Goal: Information Seeking & Learning: Check status

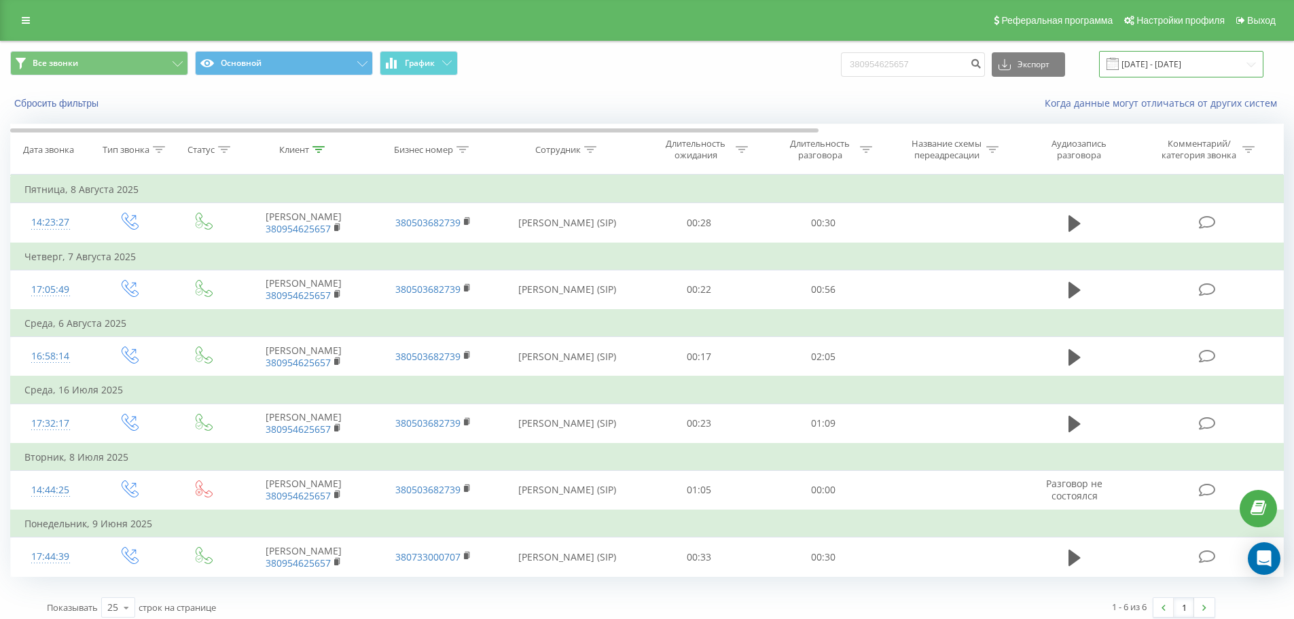
click at [1184, 61] on input "[DATE] - [DATE]" at bounding box center [1181, 64] width 164 height 27
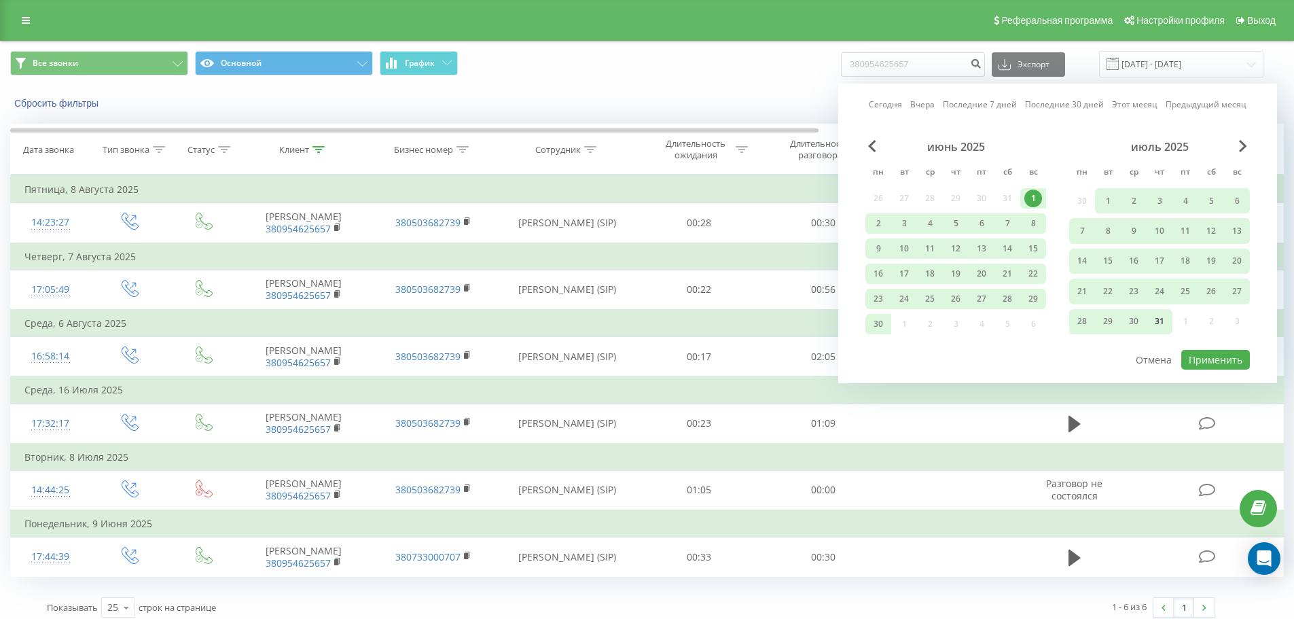
click at [1161, 326] on div "31" at bounding box center [1160, 322] width 18 height 18
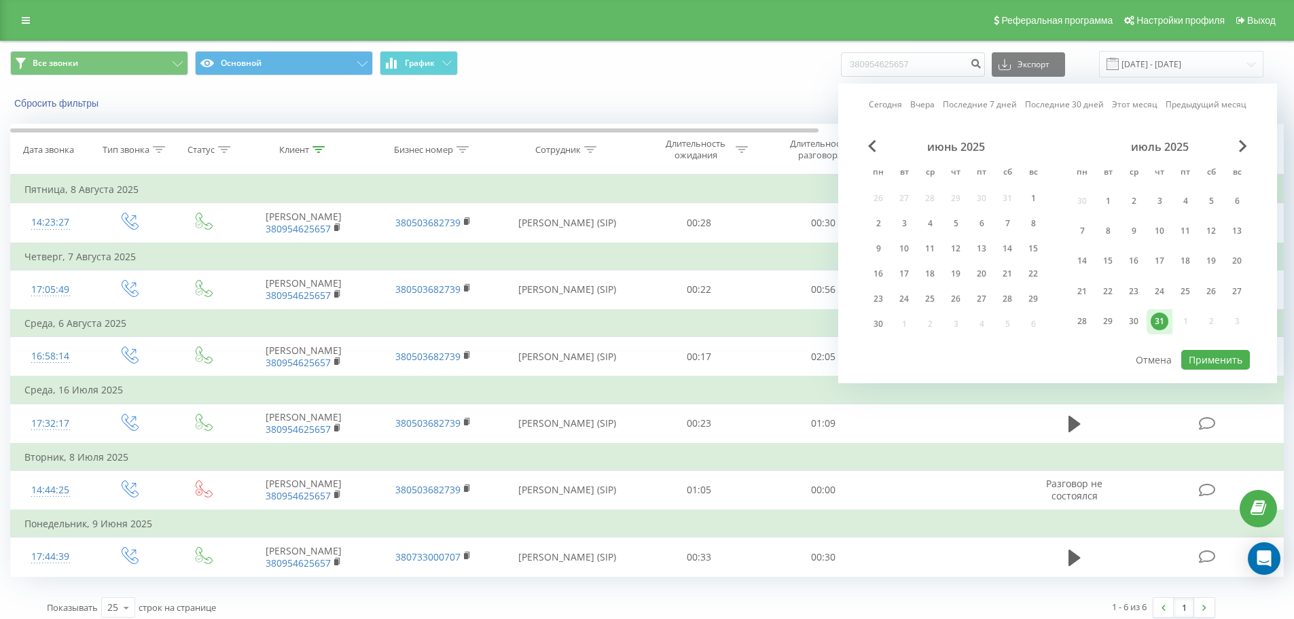
click at [917, 110] on link "Вчера" at bounding box center [923, 104] width 24 height 13
click at [1214, 357] on button "Применить" at bounding box center [1216, 360] width 69 height 20
type input "[DATE] - [DATE]"
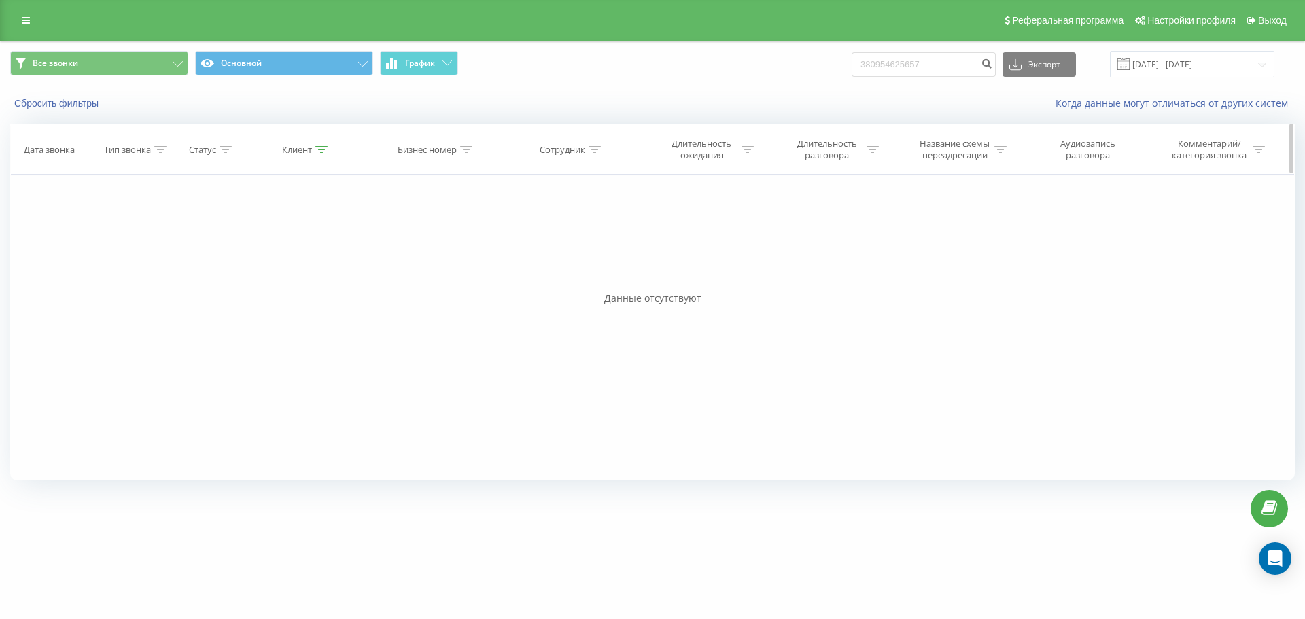
click at [317, 151] on icon at bounding box center [321, 149] width 12 height 7
click at [290, 277] on button "Отмена" at bounding box center [276, 274] width 58 height 17
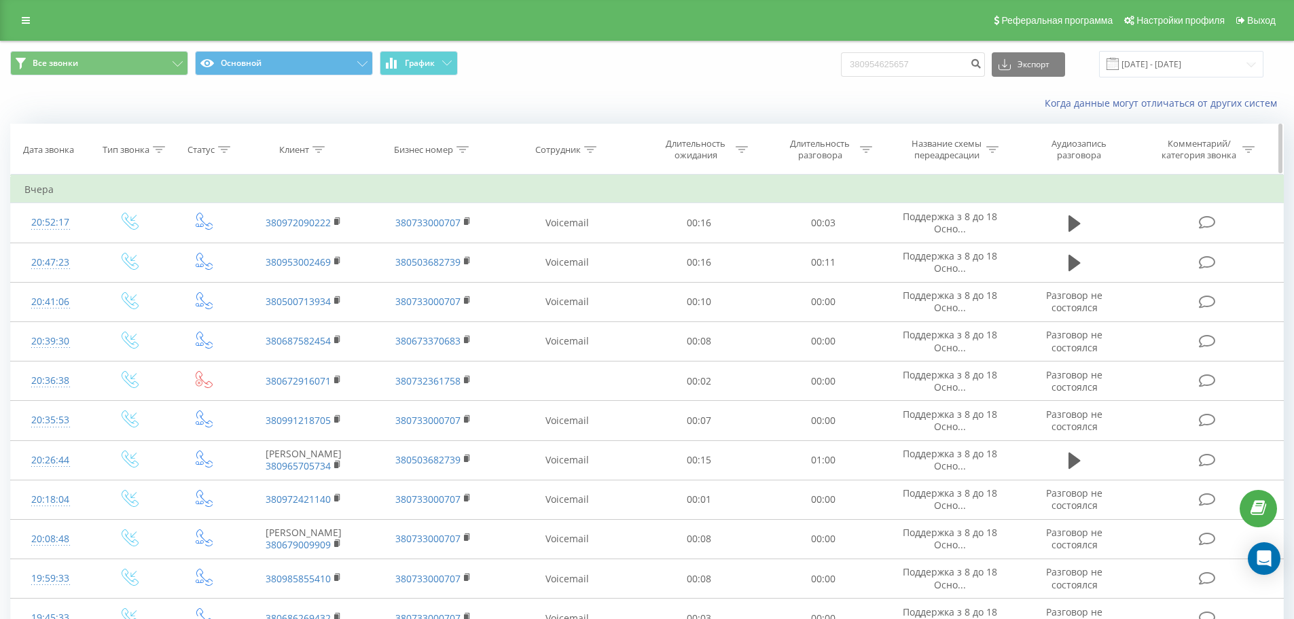
click at [570, 151] on div "Сотрудник" at bounding box center [558, 150] width 46 height 12
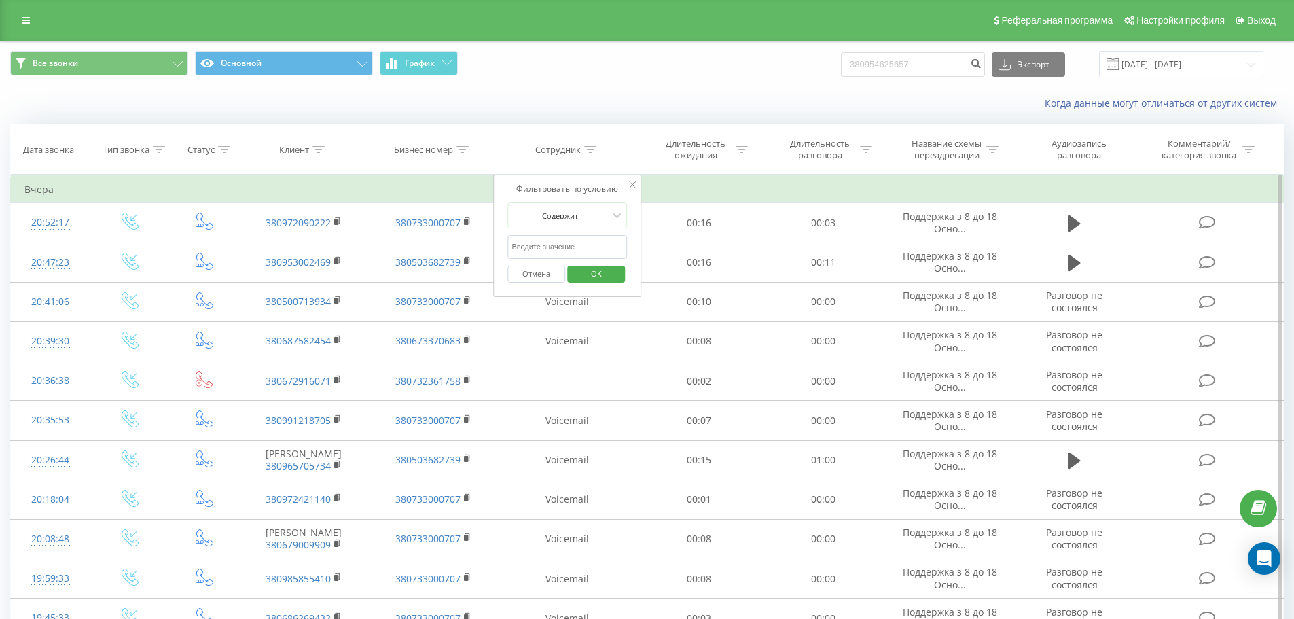
click at [590, 249] on input "text" at bounding box center [568, 247] width 120 height 24
click at [601, 277] on span "OK" at bounding box center [597, 273] width 38 height 21
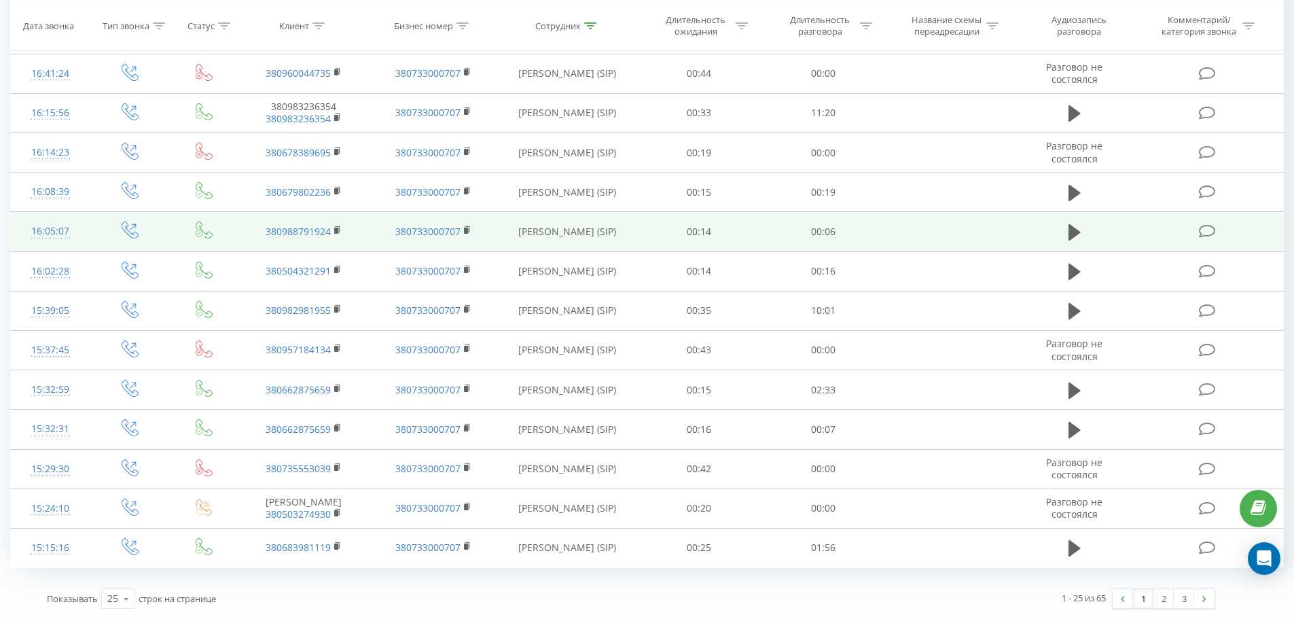
scroll to position [655, 0]
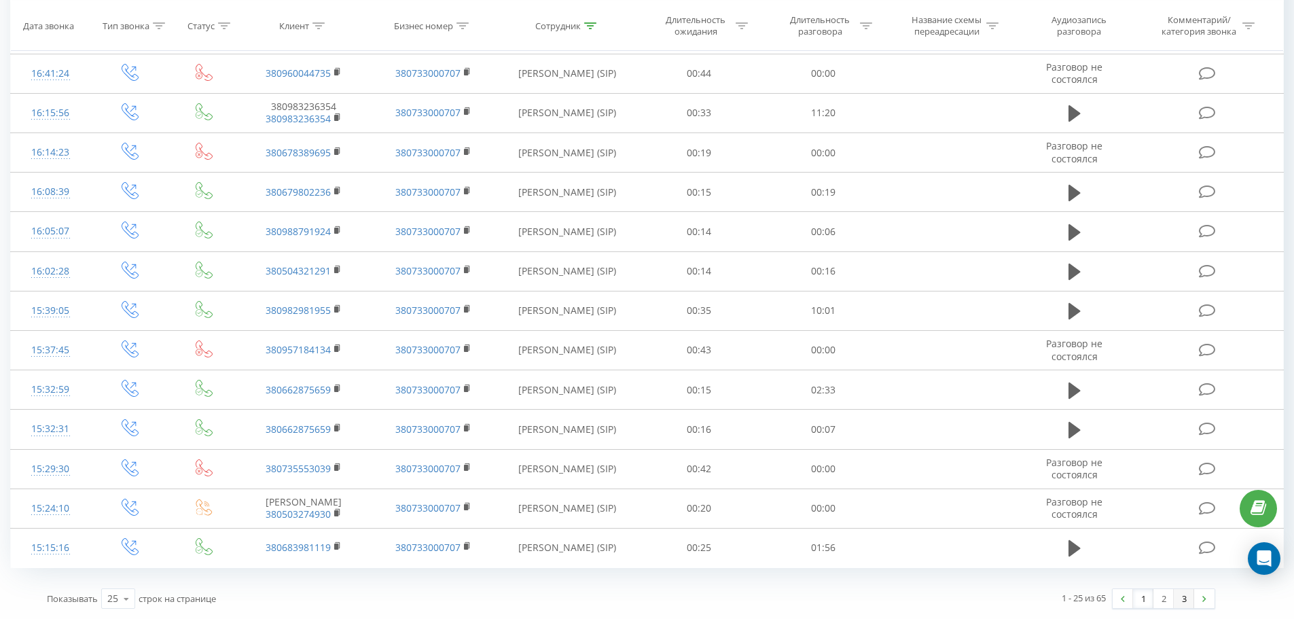
click at [1185, 603] on link "3" at bounding box center [1184, 598] width 20 height 19
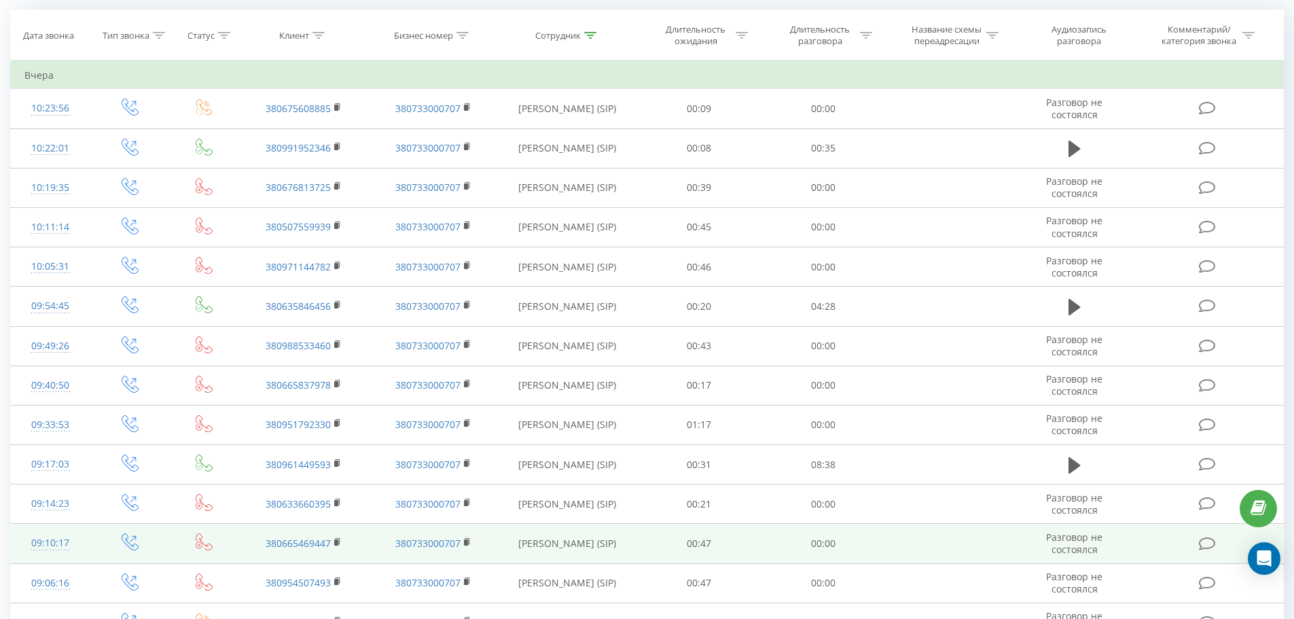
scroll to position [228, 0]
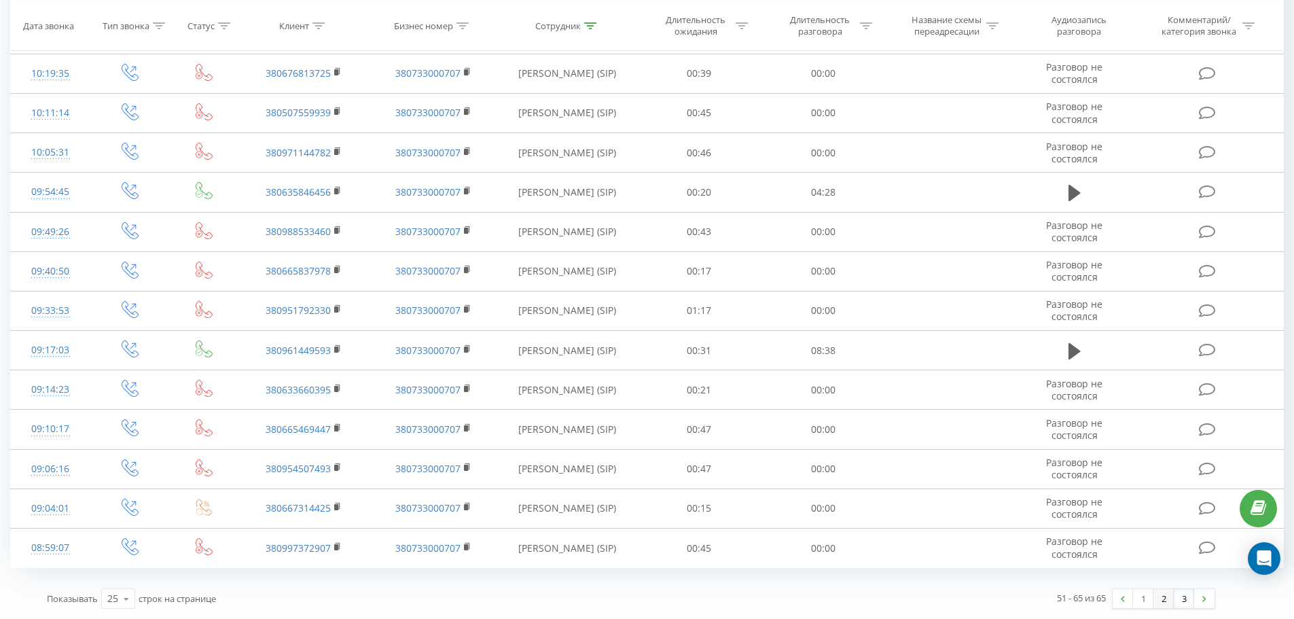
click at [1164, 601] on link "2" at bounding box center [1164, 598] width 20 height 19
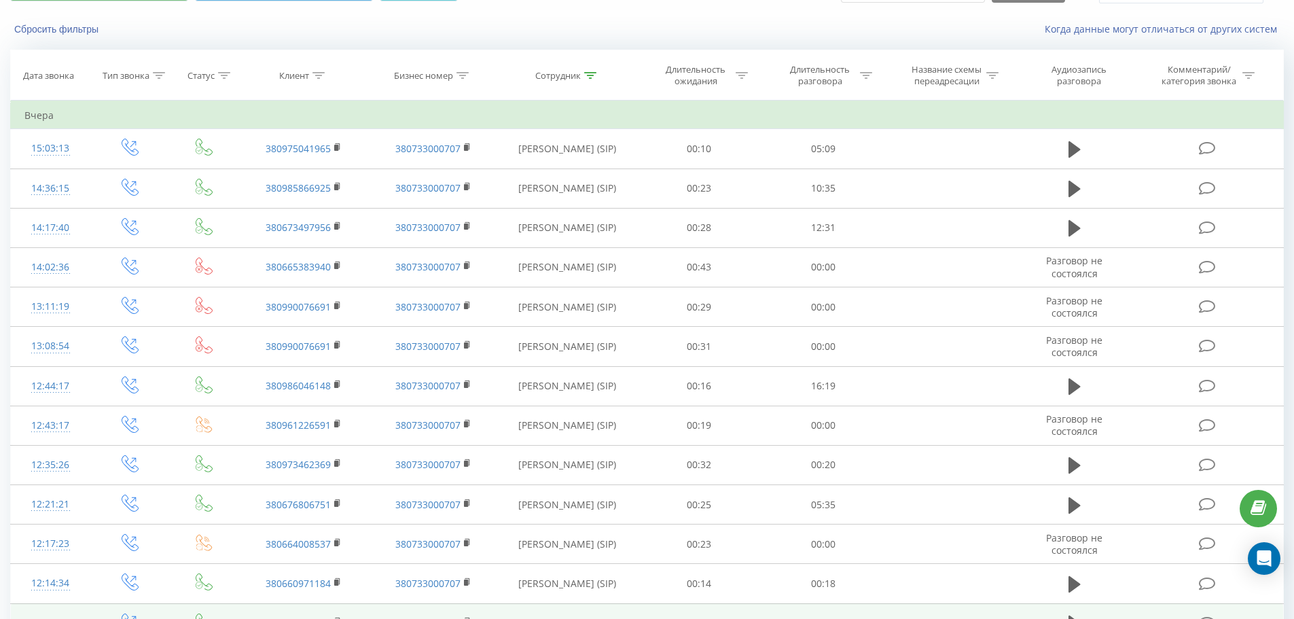
scroll to position [43, 0]
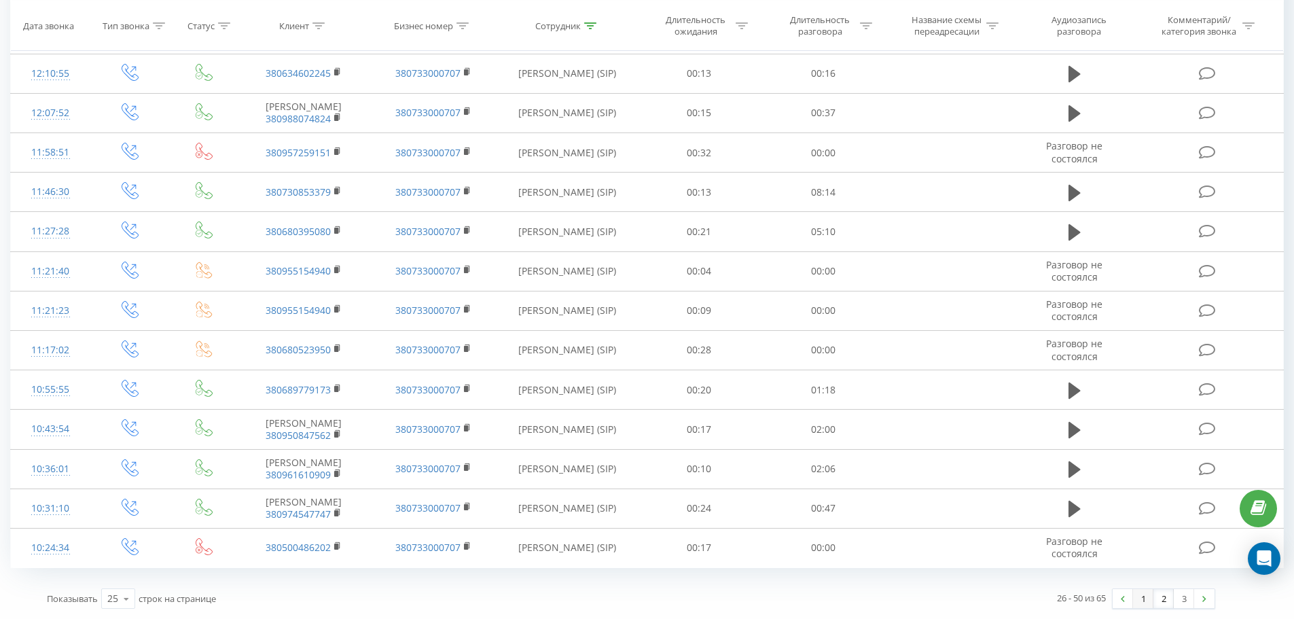
click at [1143, 599] on link "1" at bounding box center [1143, 598] width 20 height 19
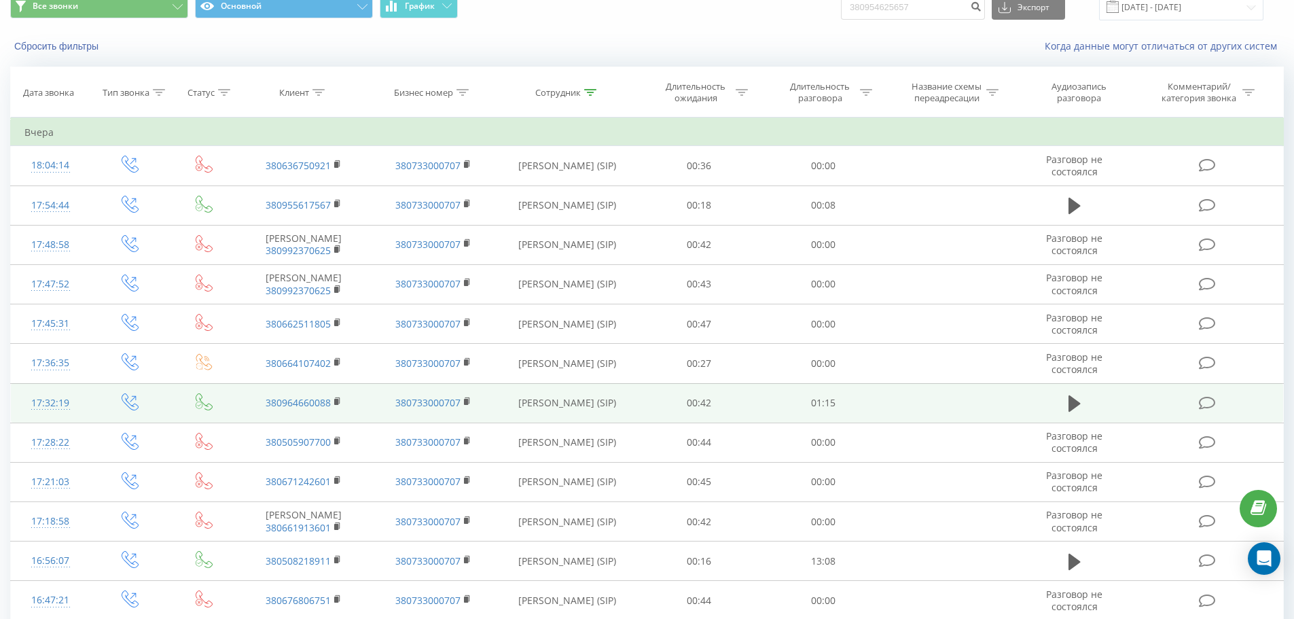
scroll to position [43, 0]
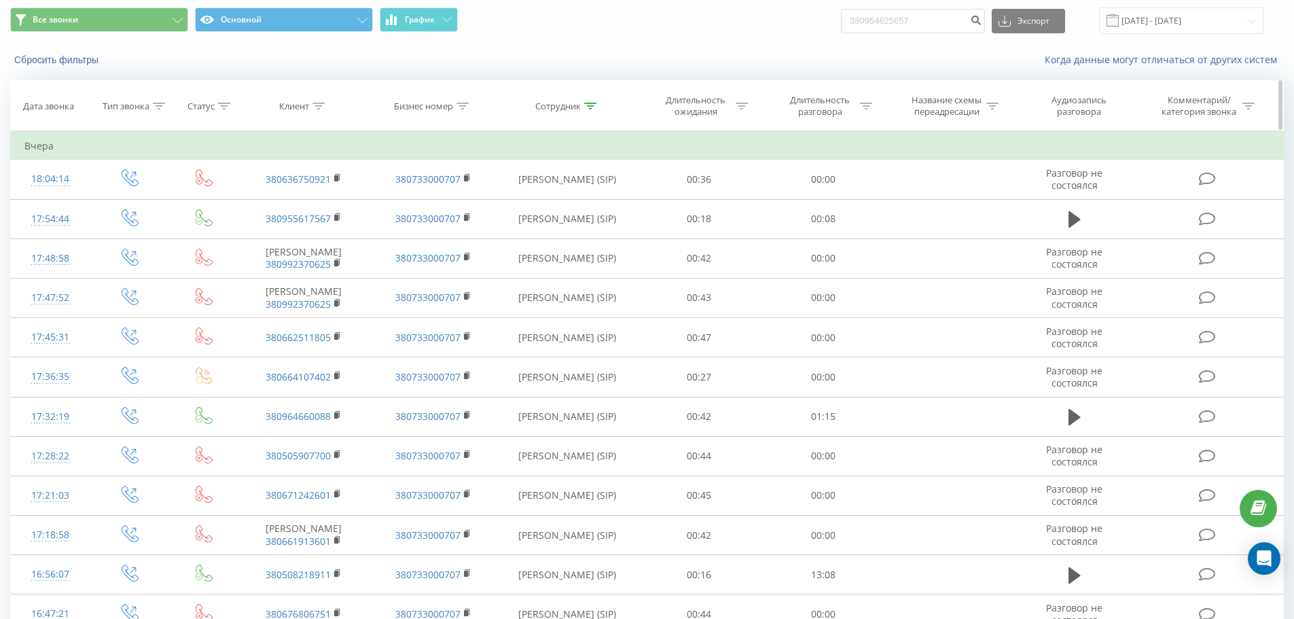
click at [574, 101] on div "Сотрудник" at bounding box center [558, 107] width 46 height 12
click at [577, 206] on input "[PERSON_NAME]" at bounding box center [568, 204] width 120 height 24
type input "[PERSON_NAME]"
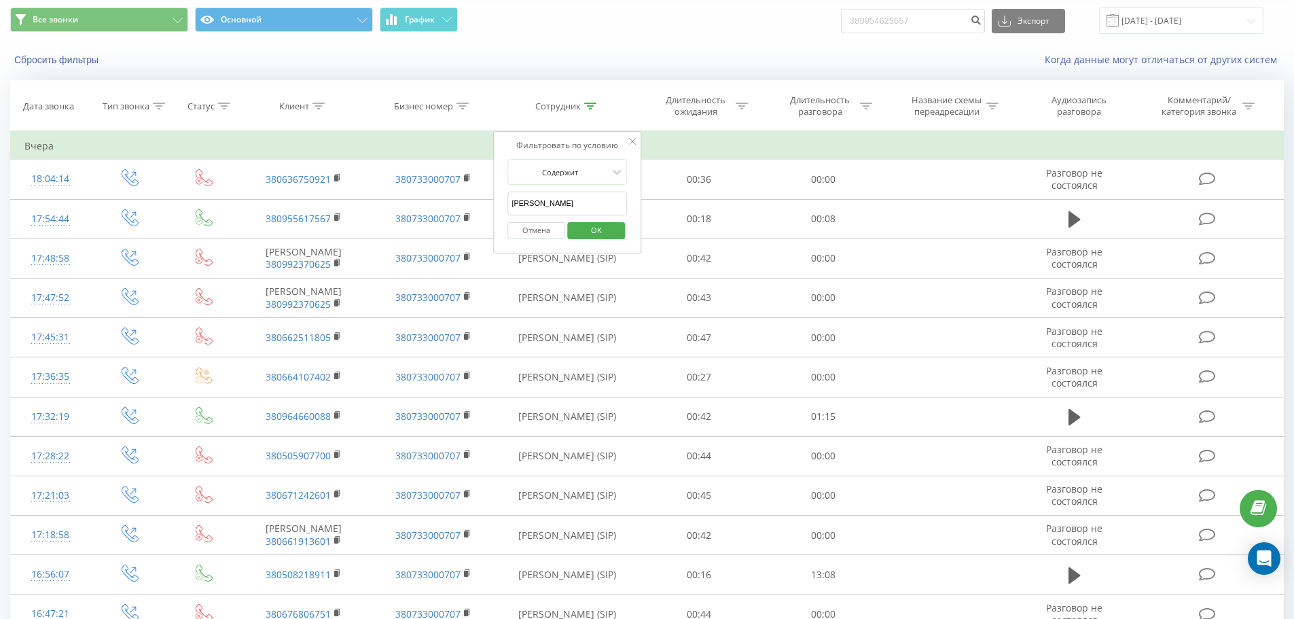
click at [599, 232] on span "OK" at bounding box center [597, 229] width 38 height 21
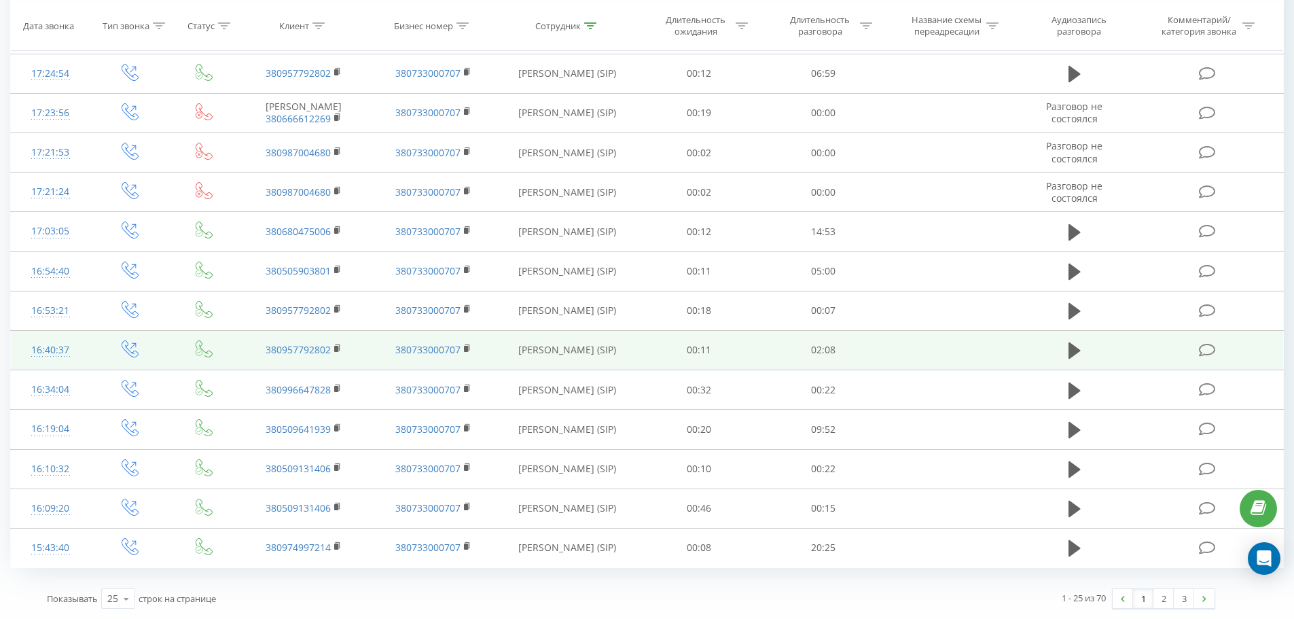
scroll to position [655, 0]
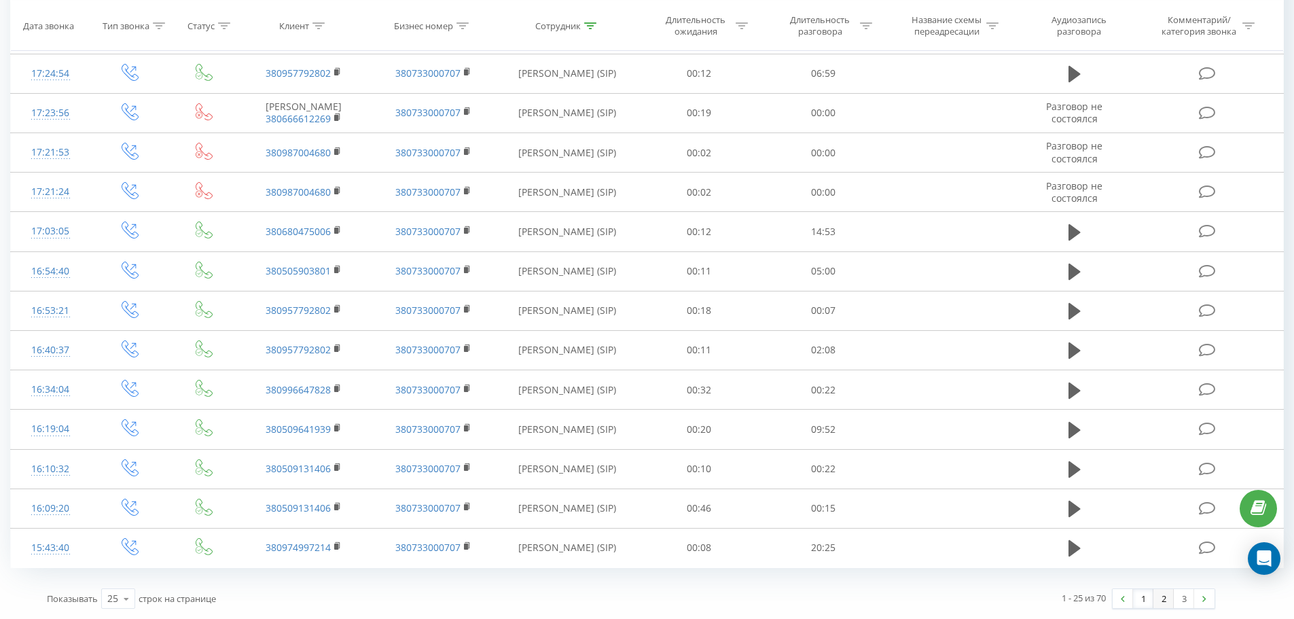
click at [1161, 601] on link "2" at bounding box center [1164, 598] width 20 height 19
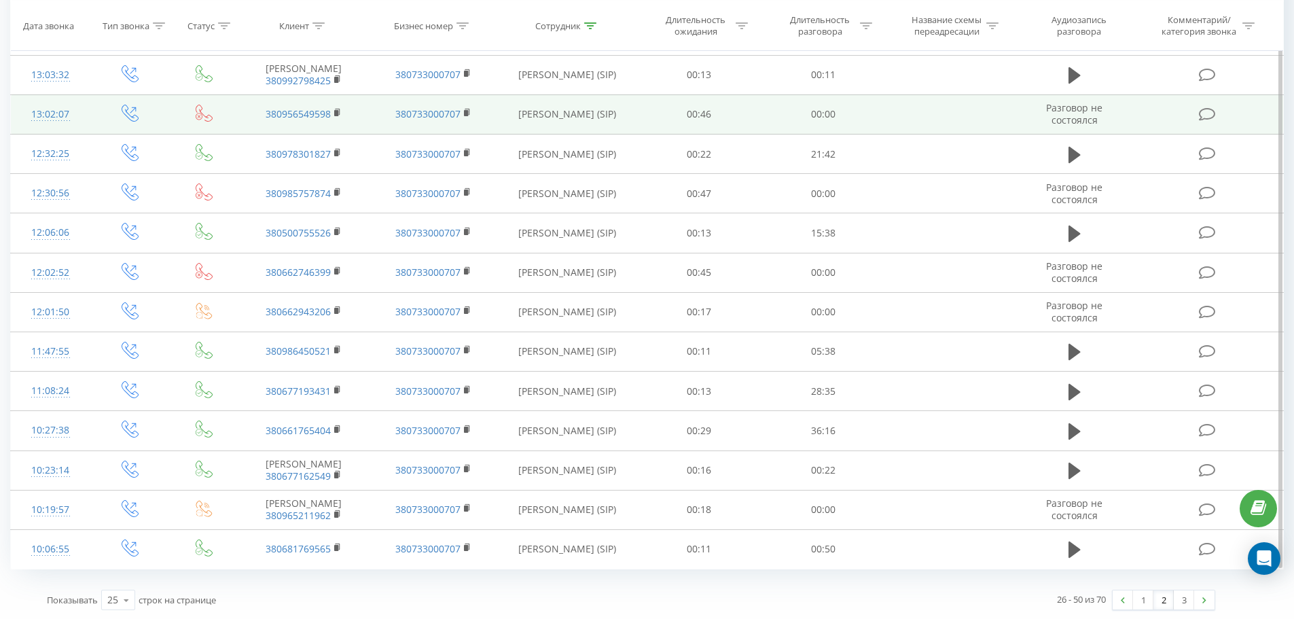
scroll to position [624, 0]
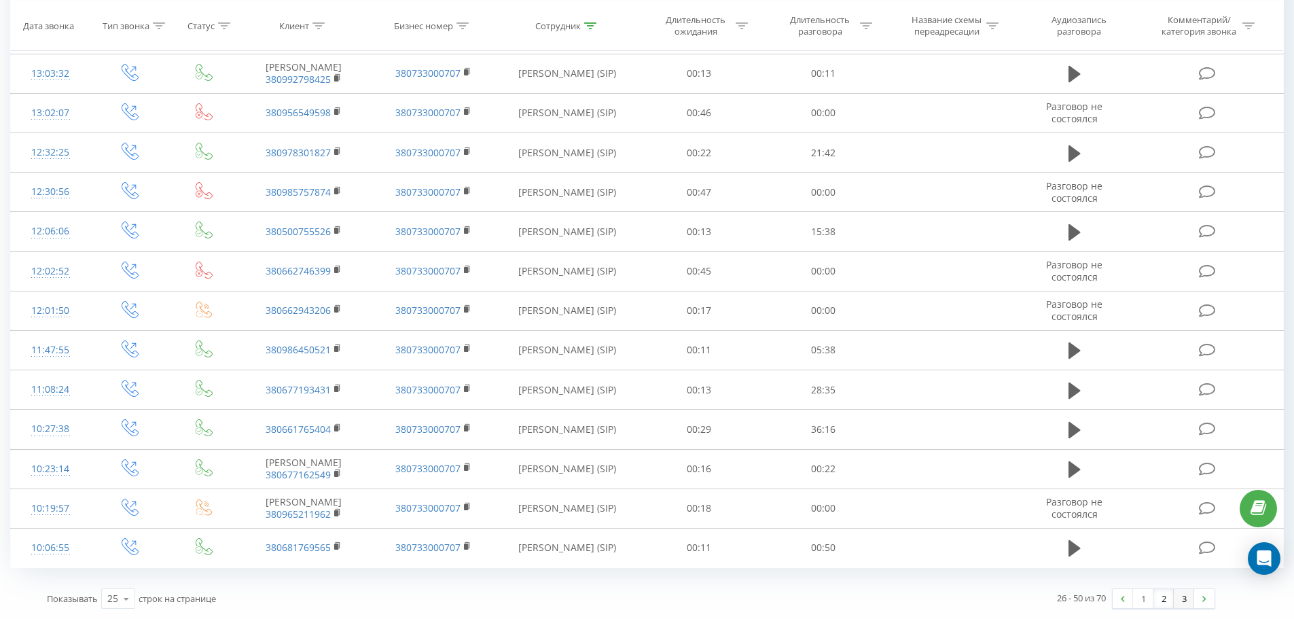
click at [1185, 603] on link "3" at bounding box center [1184, 598] width 20 height 19
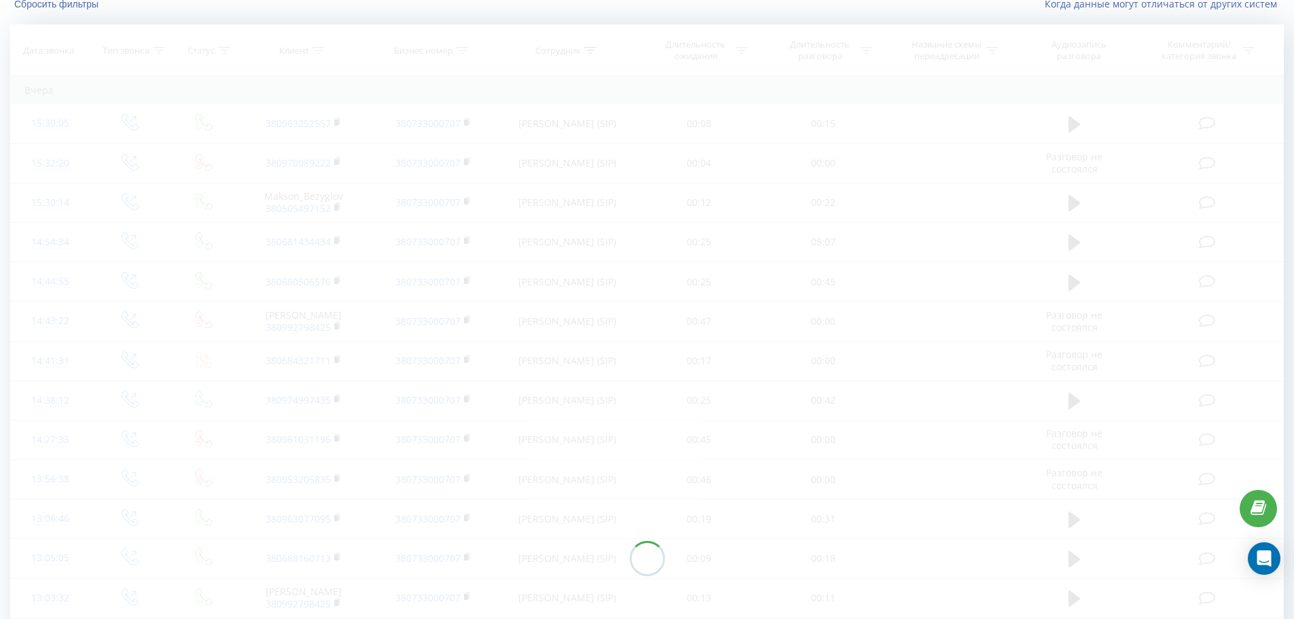
scroll to position [90, 0]
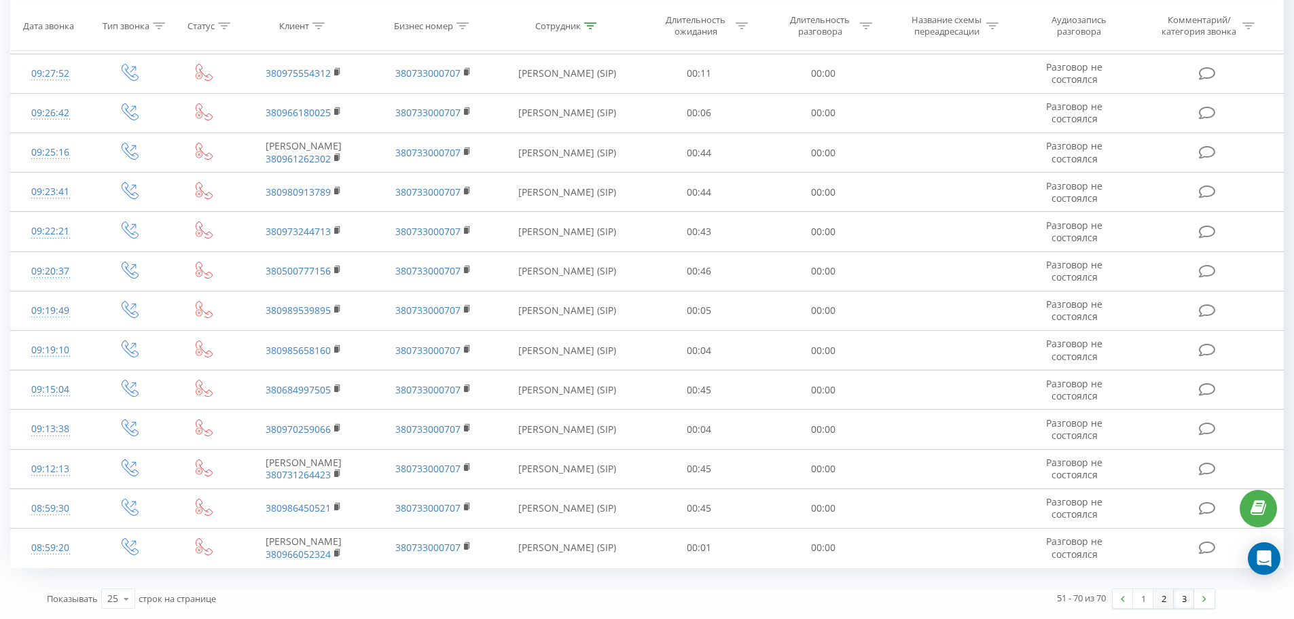
click at [1165, 599] on link "2" at bounding box center [1164, 598] width 20 height 19
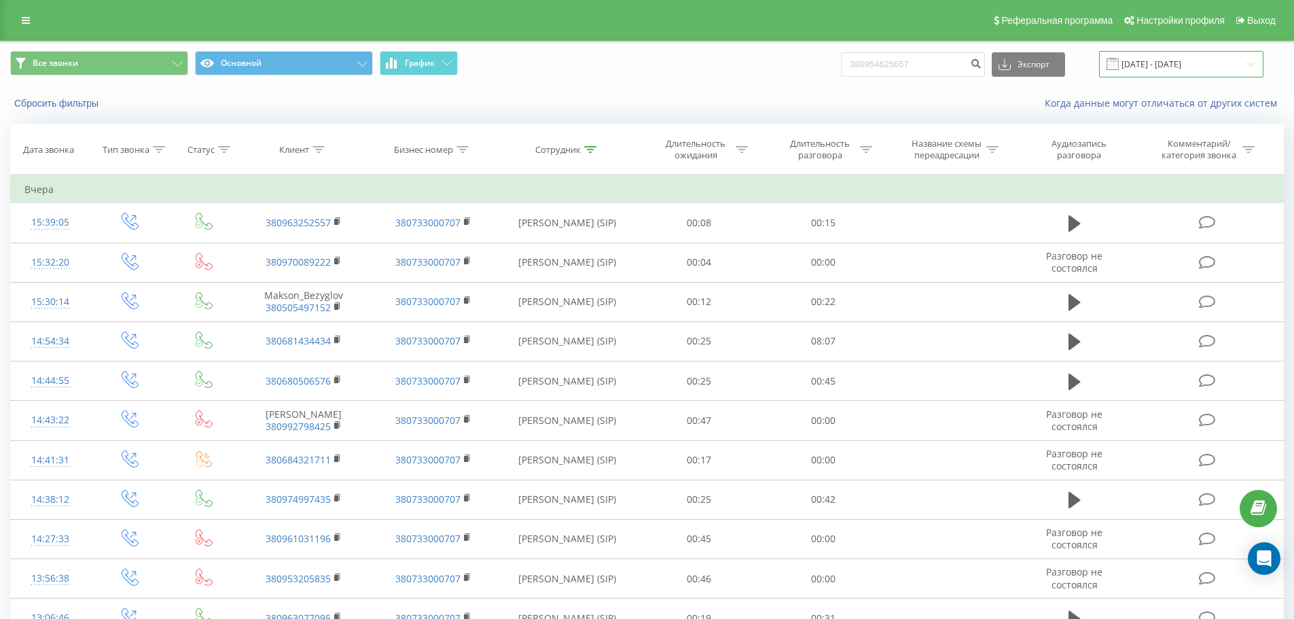
click at [1167, 54] on input "[DATE] - [DATE]" at bounding box center [1181, 64] width 164 height 27
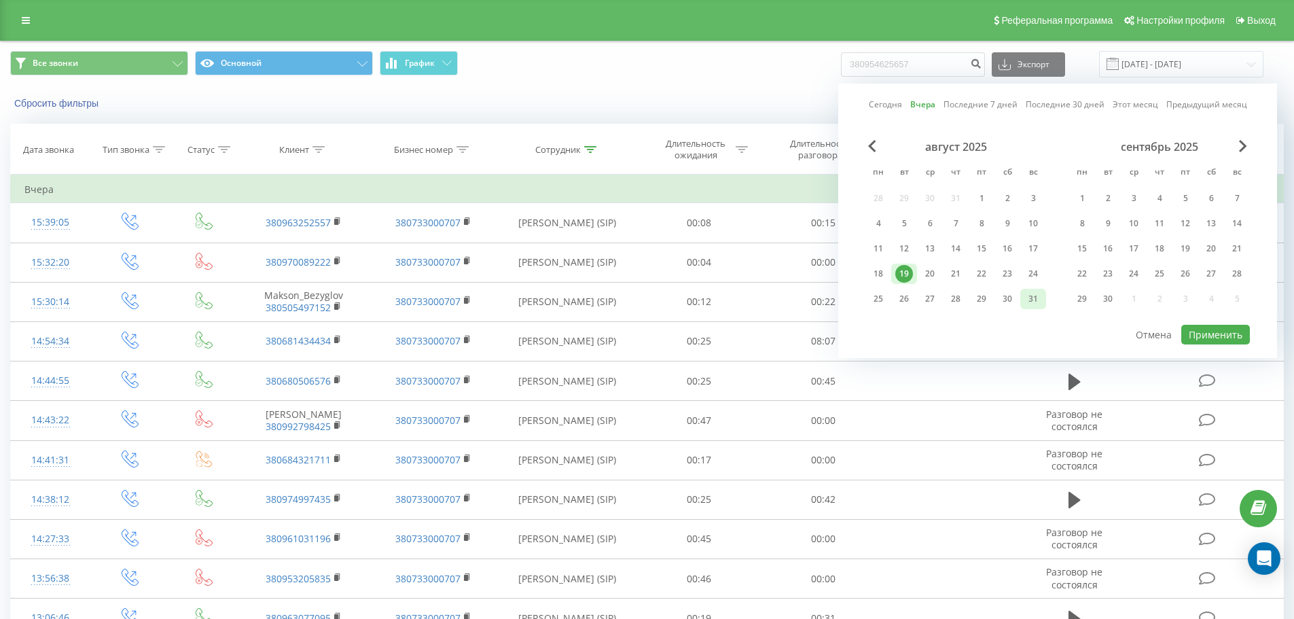
click at [1033, 298] on div "31" at bounding box center [1034, 299] width 18 height 18
click at [977, 199] on div "1" at bounding box center [982, 199] width 18 height 18
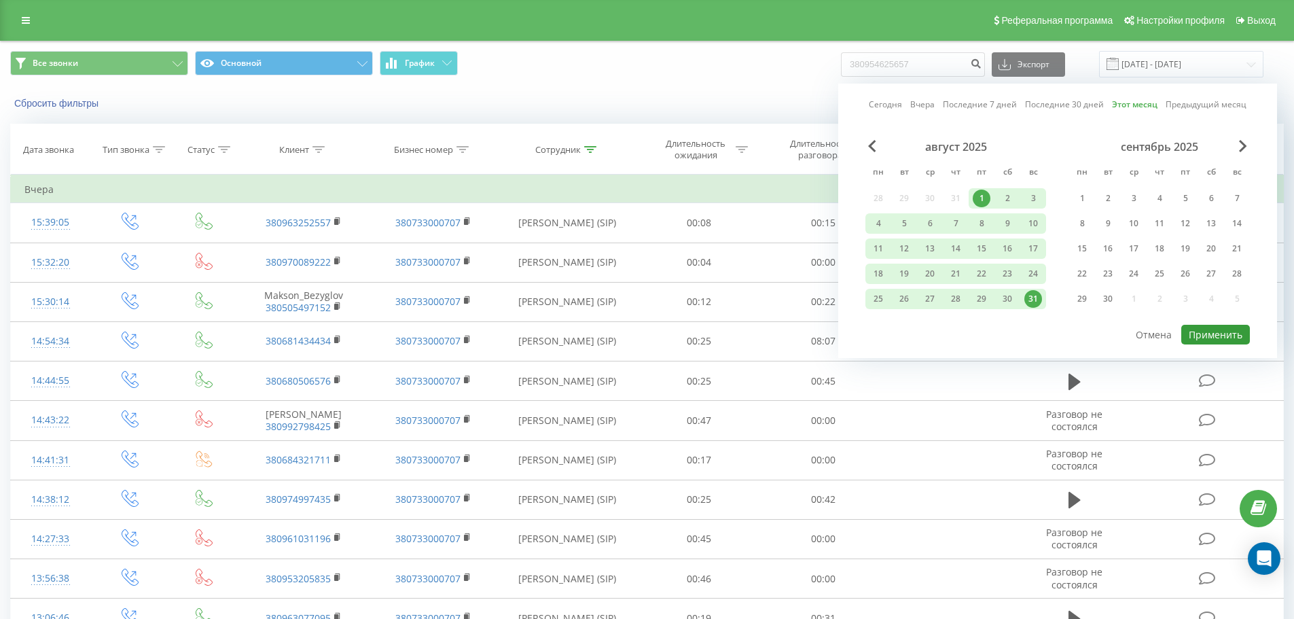
click at [1212, 333] on button "Применить" at bounding box center [1216, 335] width 69 height 20
type input "[DATE] - [DATE]"
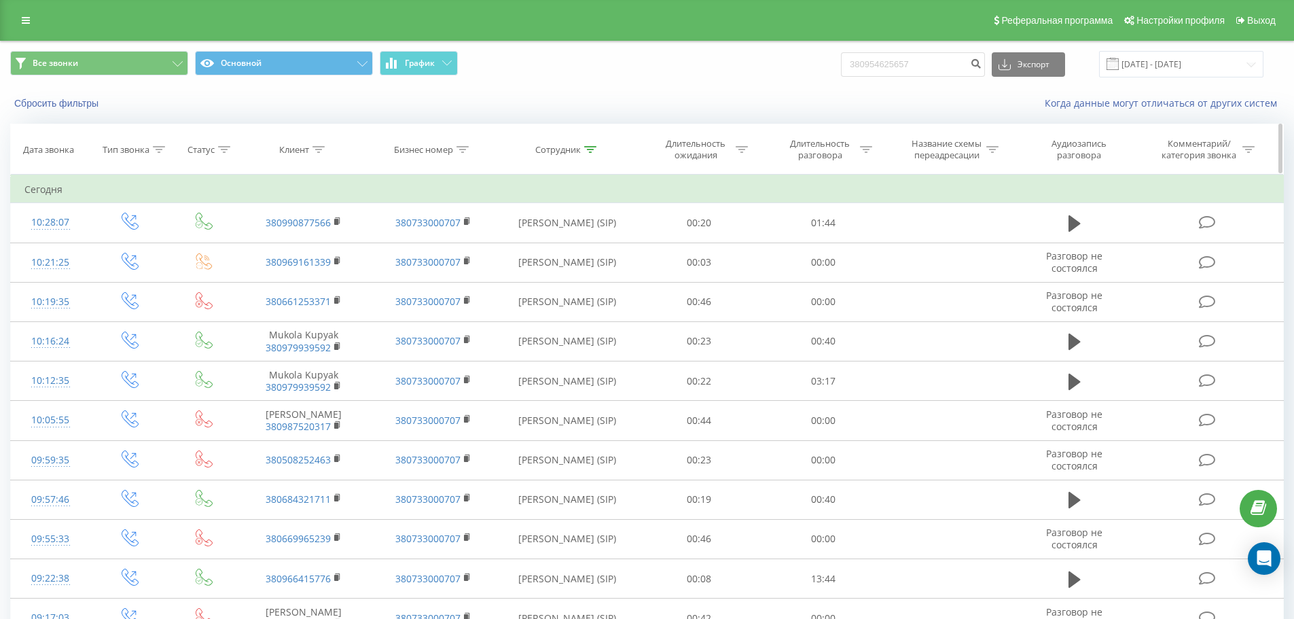
click at [584, 153] on div at bounding box center [590, 150] width 12 height 12
click at [542, 279] on button "Отмена" at bounding box center [537, 274] width 58 height 17
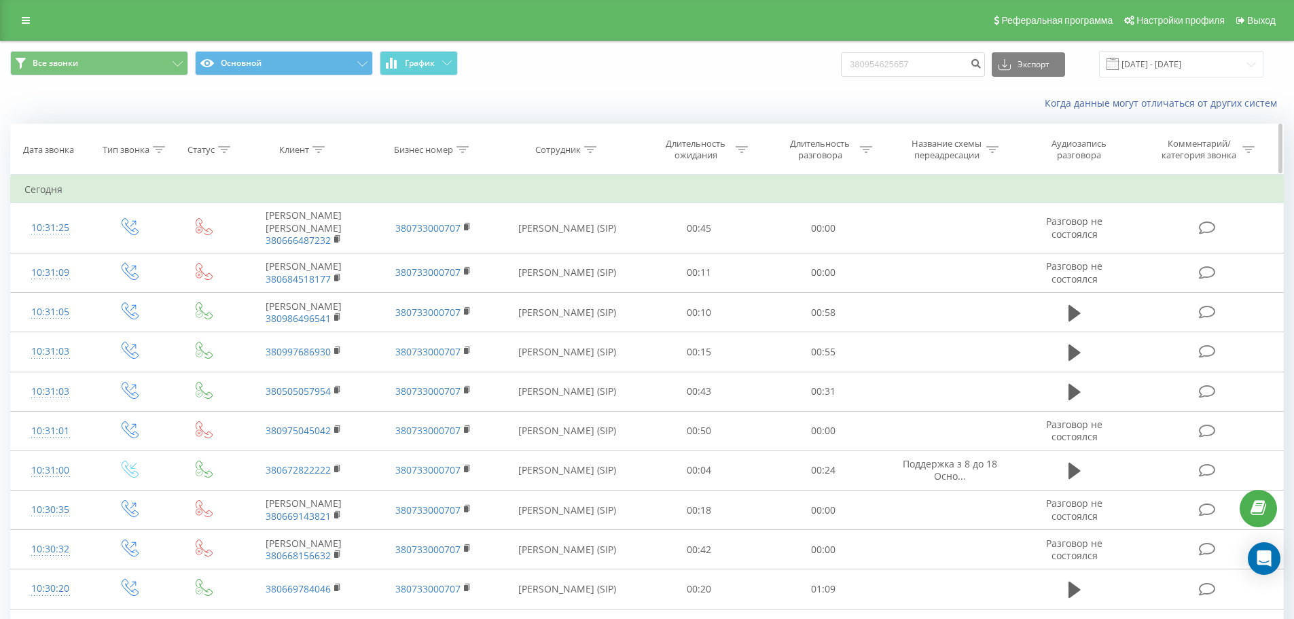
click at [309, 145] on div "Клиент" at bounding box center [294, 150] width 30 height 12
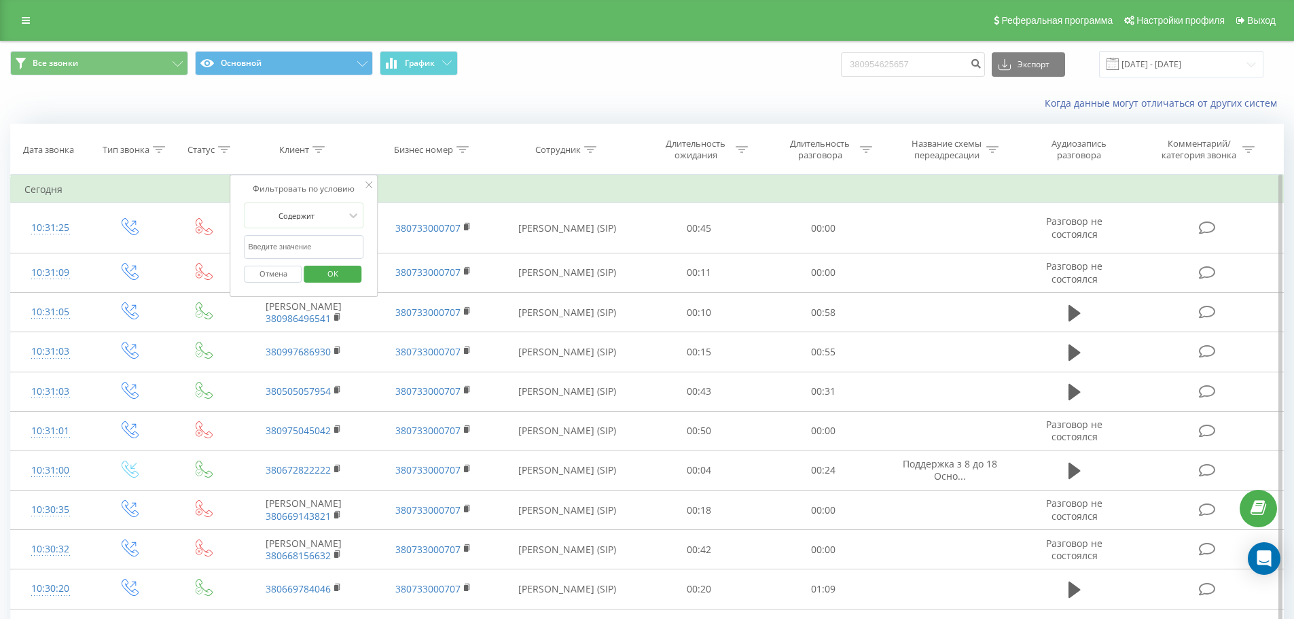
click at [315, 240] on input "text" at bounding box center [305, 247] width 120 height 24
paste input "380969816207"
click at [336, 279] on span "OK" at bounding box center [333, 273] width 38 height 21
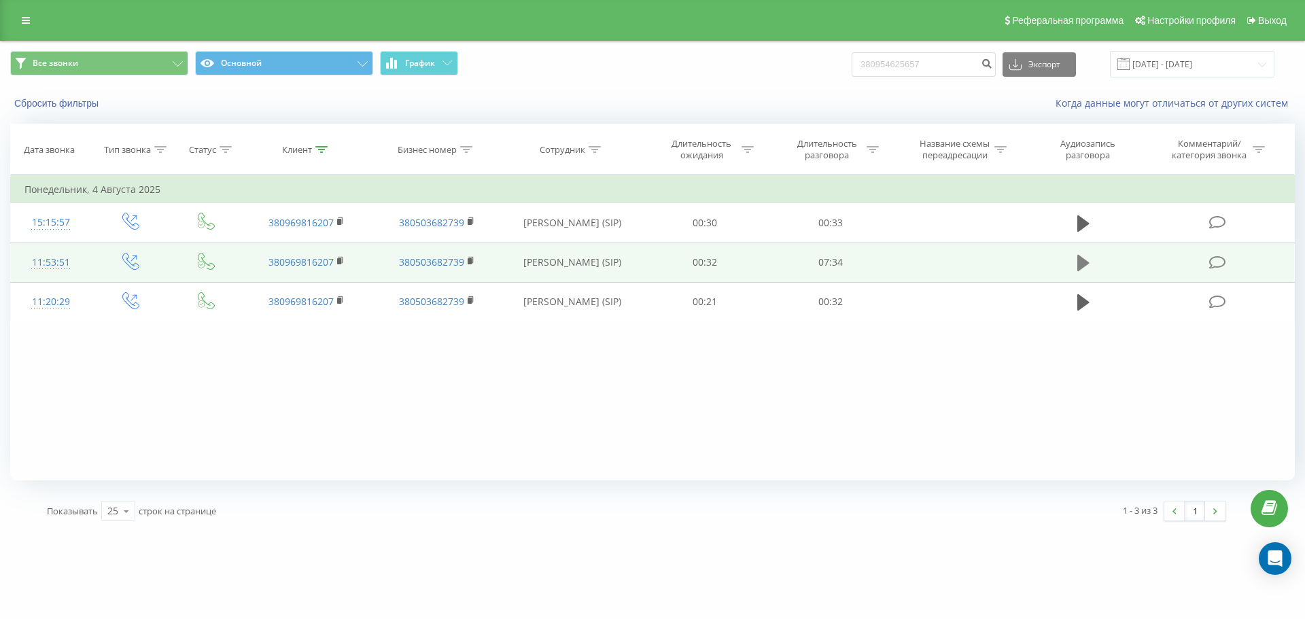
click at [1086, 264] on icon at bounding box center [1083, 263] width 12 height 16
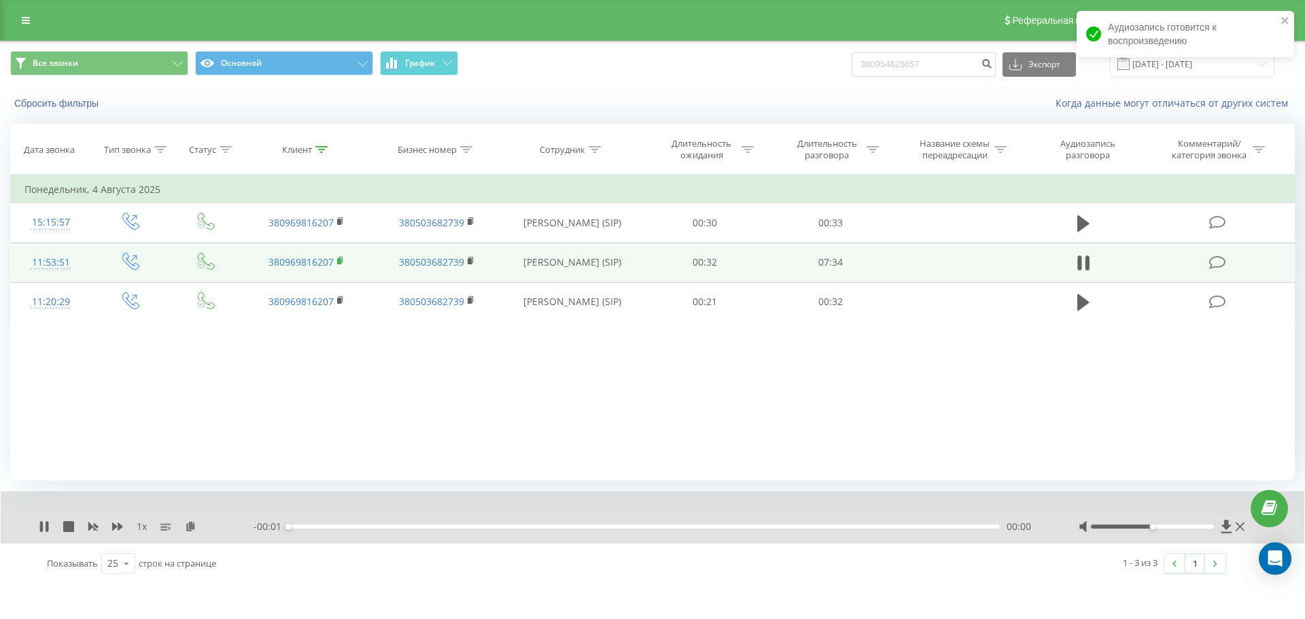
click at [340, 261] on rect at bounding box center [339, 261] width 4 height 6
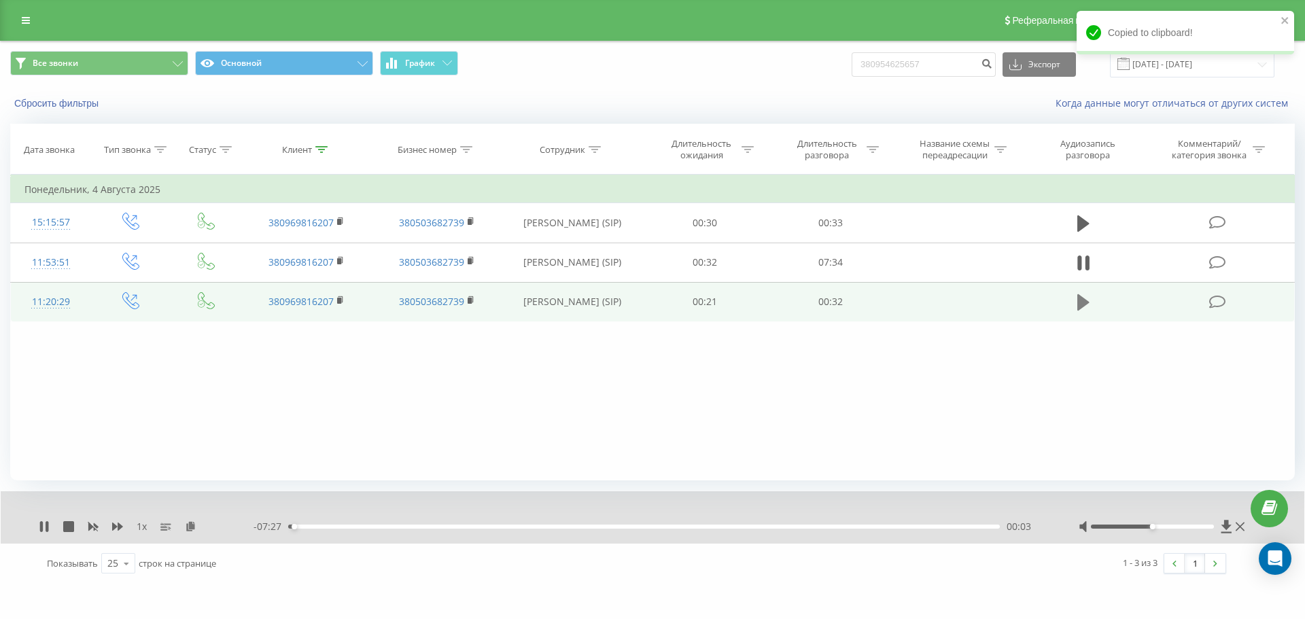
click at [1085, 303] on icon at bounding box center [1083, 302] width 12 height 16
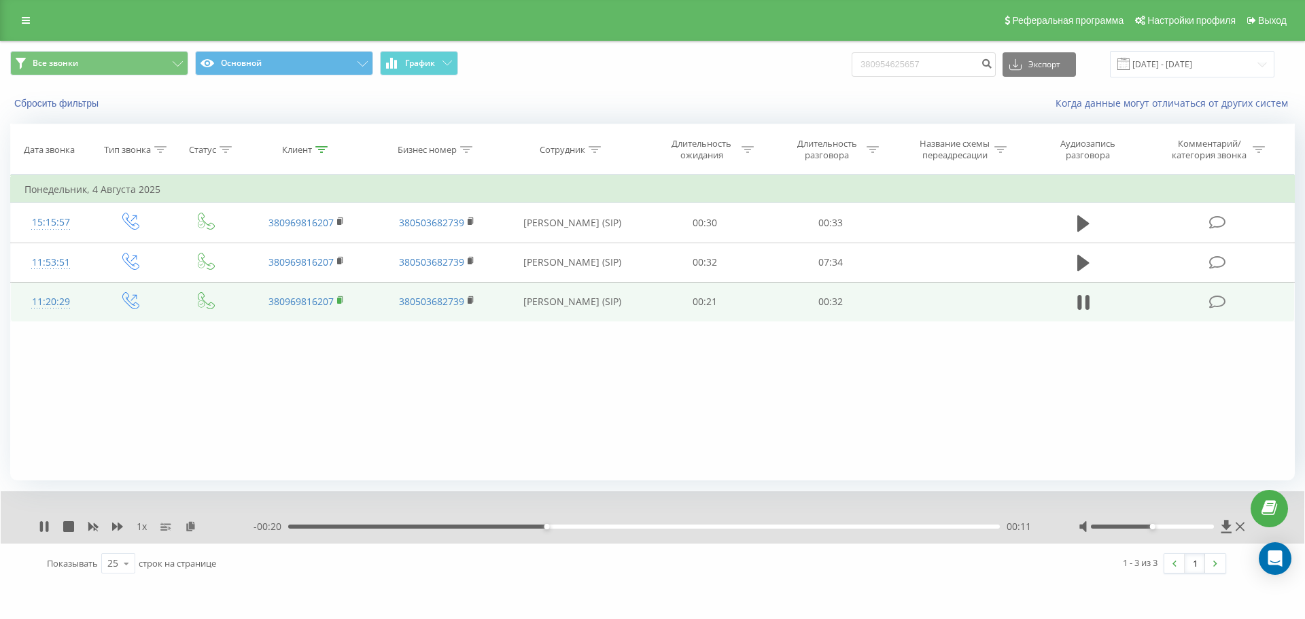
click at [339, 302] on rect at bounding box center [339, 301] width 4 height 6
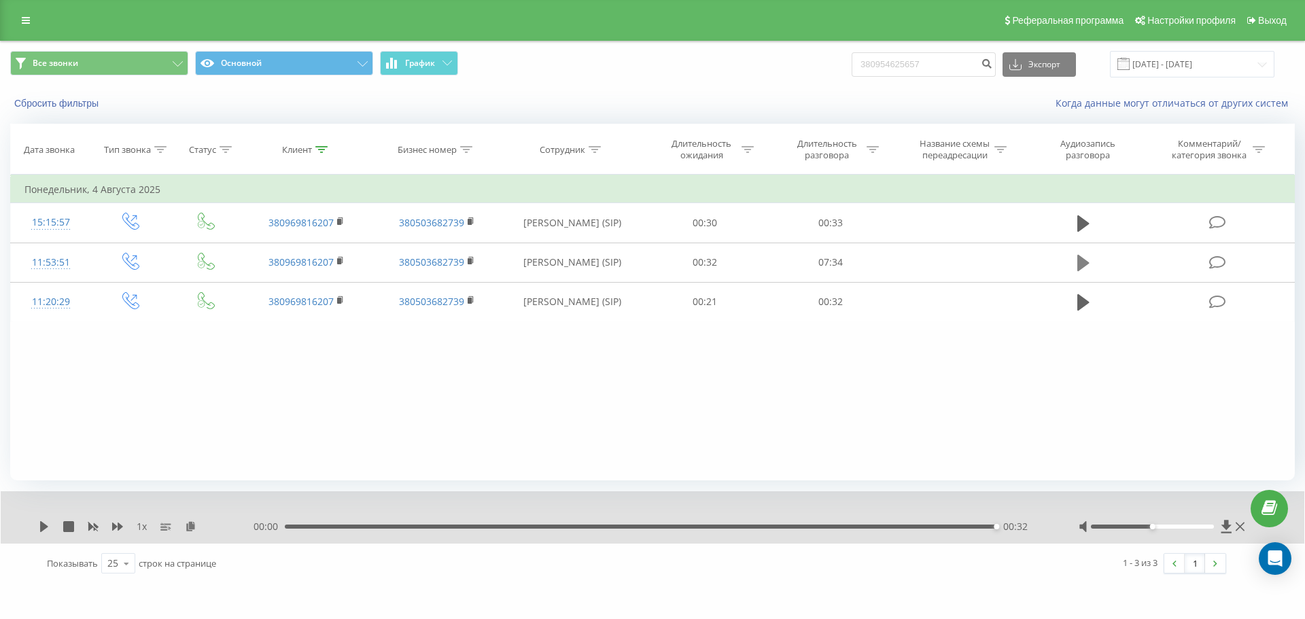
click at [1088, 266] on icon at bounding box center [1083, 262] width 12 height 19
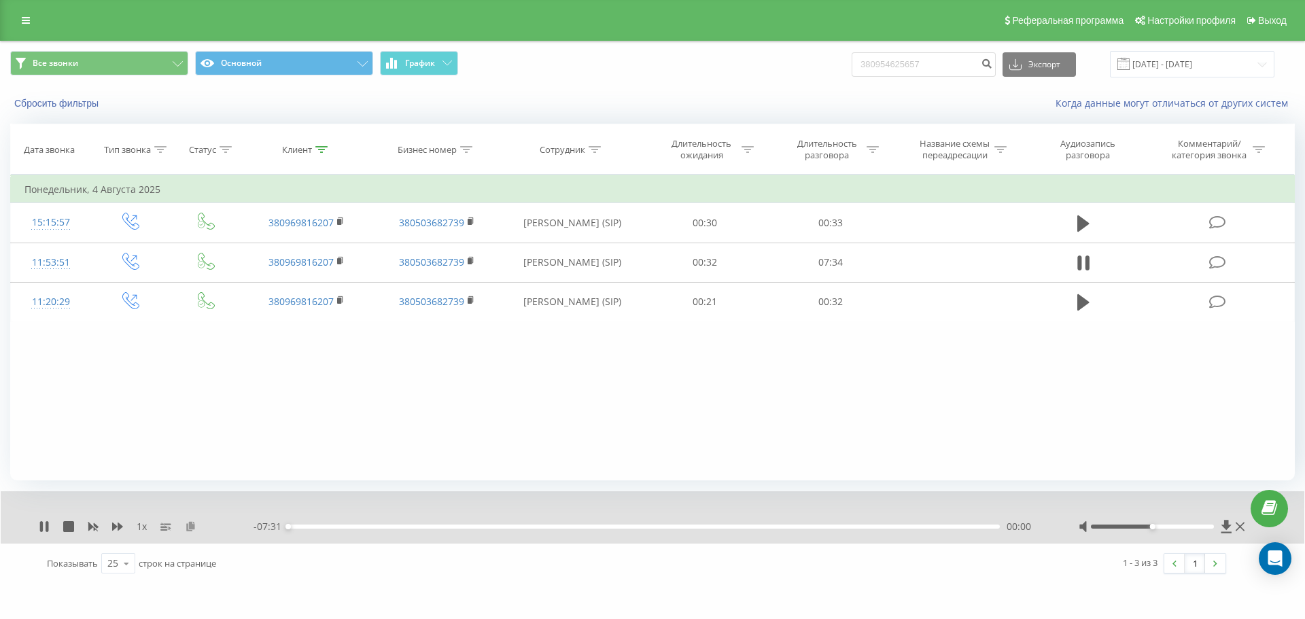
click at [194, 527] on icon at bounding box center [191, 526] width 12 height 10
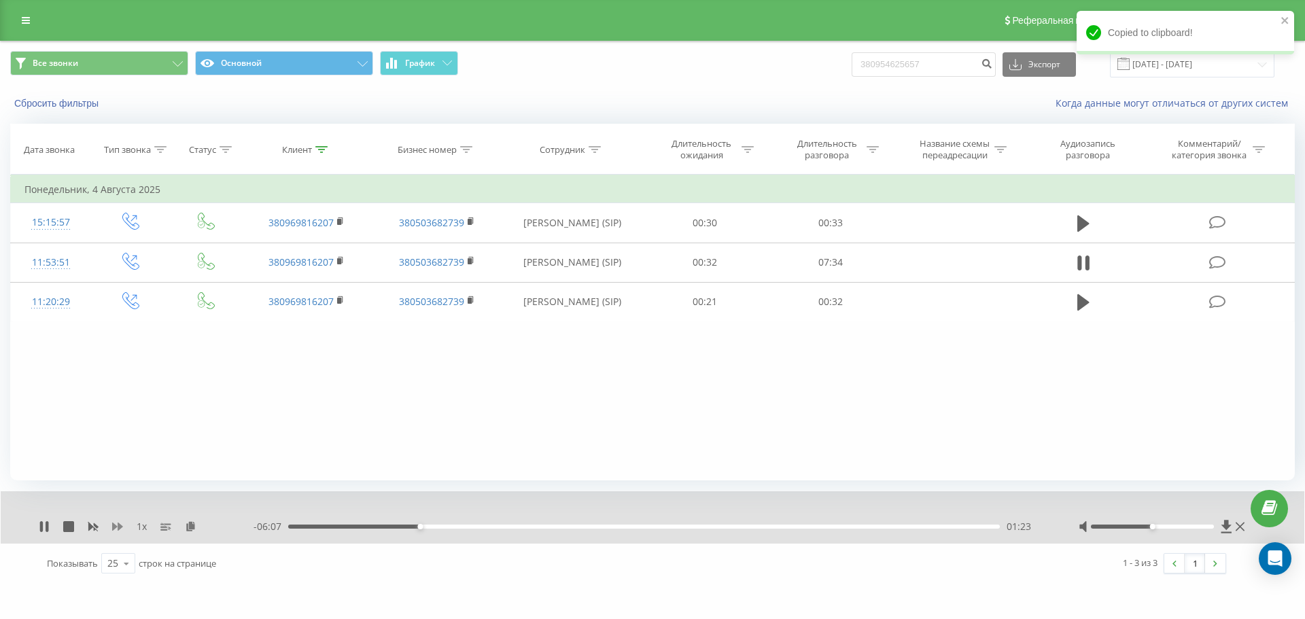
click at [116, 529] on icon at bounding box center [117, 526] width 11 height 11
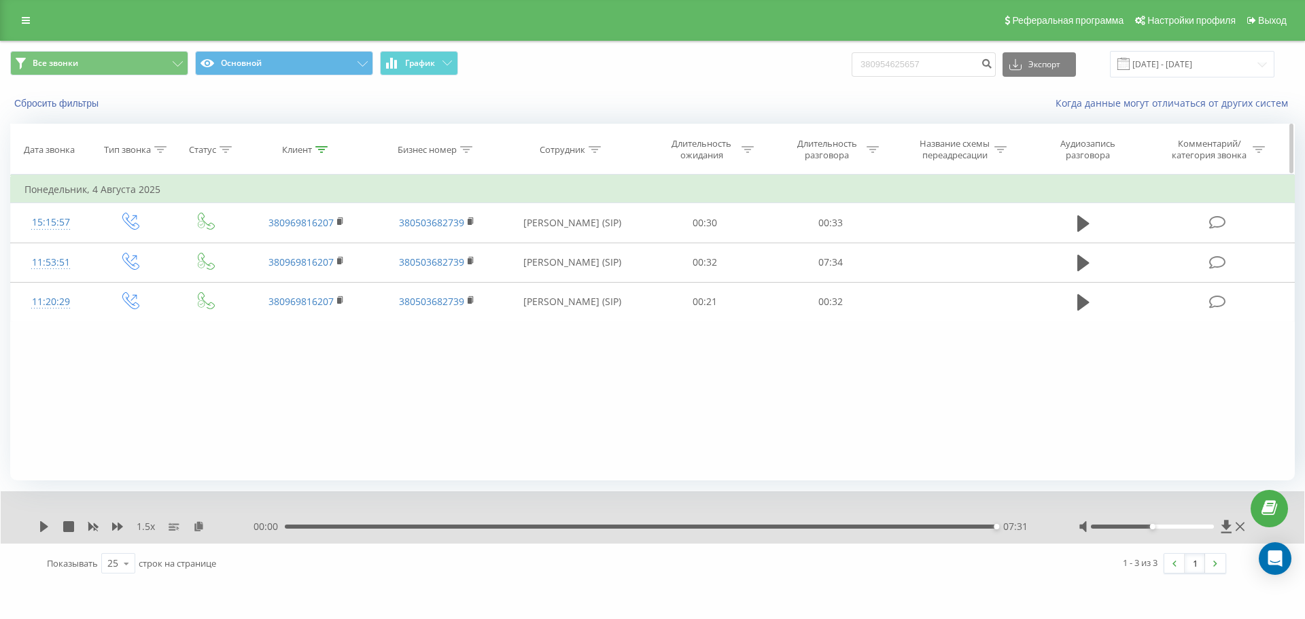
click at [317, 154] on div at bounding box center [321, 150] width 12 height 12
click at [328, 247] on input "380969816207" at bounding box center [307, 247] width 120 height 24
paste input "677650090"
click at [338, 271] on span "OK" at bounding box center [335, 273] width 38 height 21
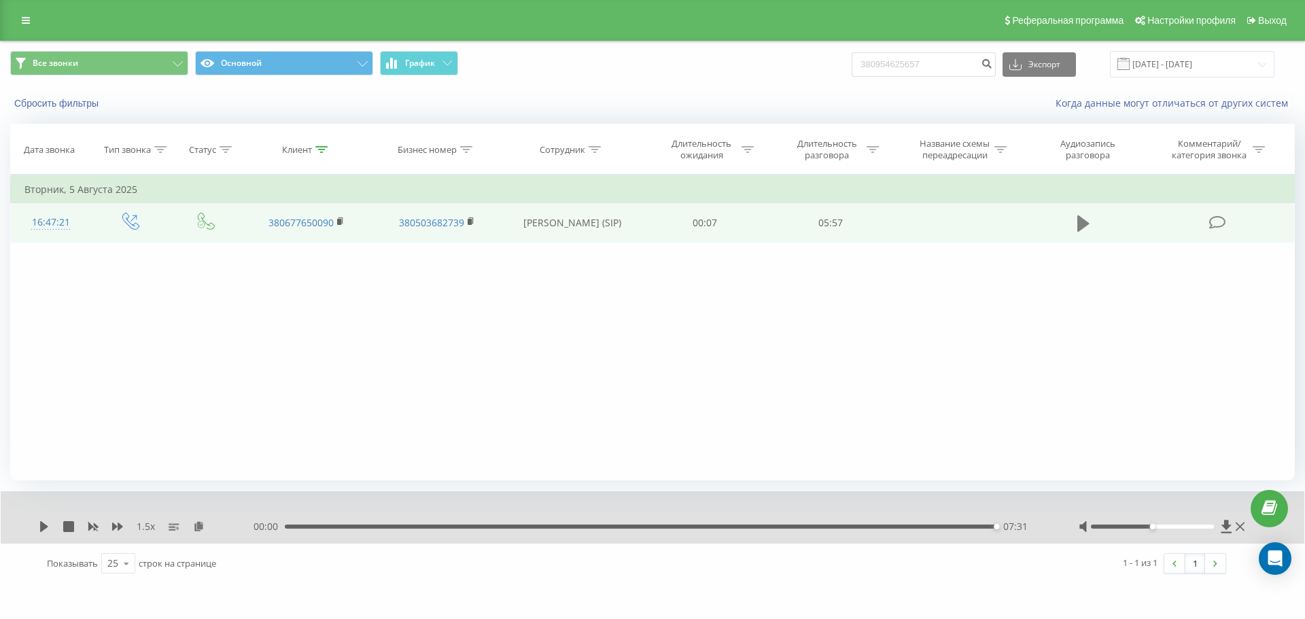
click at [1075, 226] on button at bounding box center [1083, 223] width 20 height 20
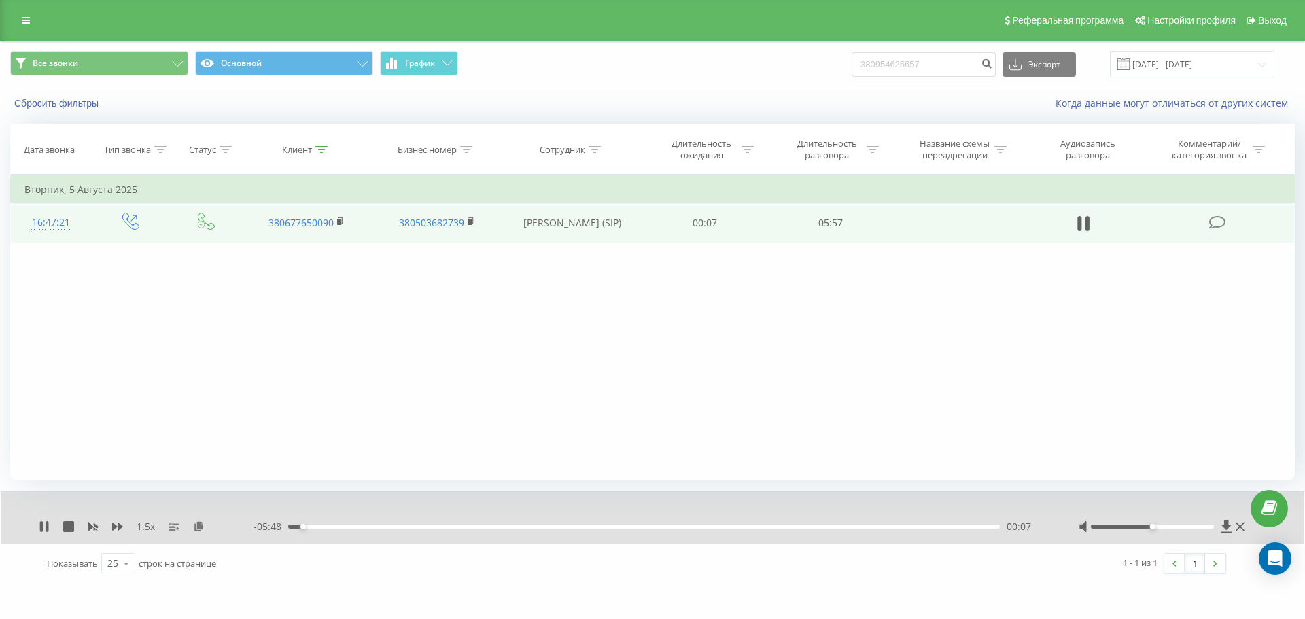
click at [342, 221] on icon at bounding box center [340, 220] width 5 height 6
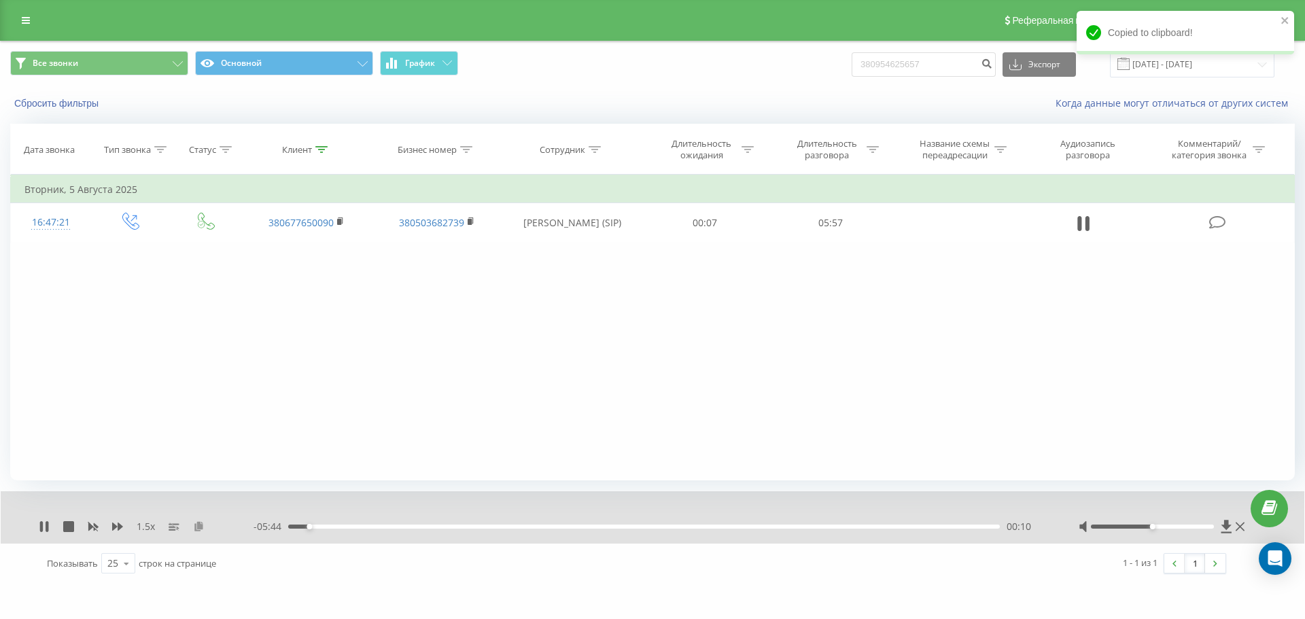
click at [198, 529] on icon at bounding box center [199, 526] width 12 height 10
click at [206, 527] on div "1.5 x" at bounding box center [146, 527] width 215 height 14
click at [202, 525] on icon at bounding box center [199, 526] width 12 height 10
click at [1089, 224] on icon at bounding box center [1087, 223] width 4 height 15
click at [1089, 224] on icon at bounding box center [1083, 223] width 12 height 19
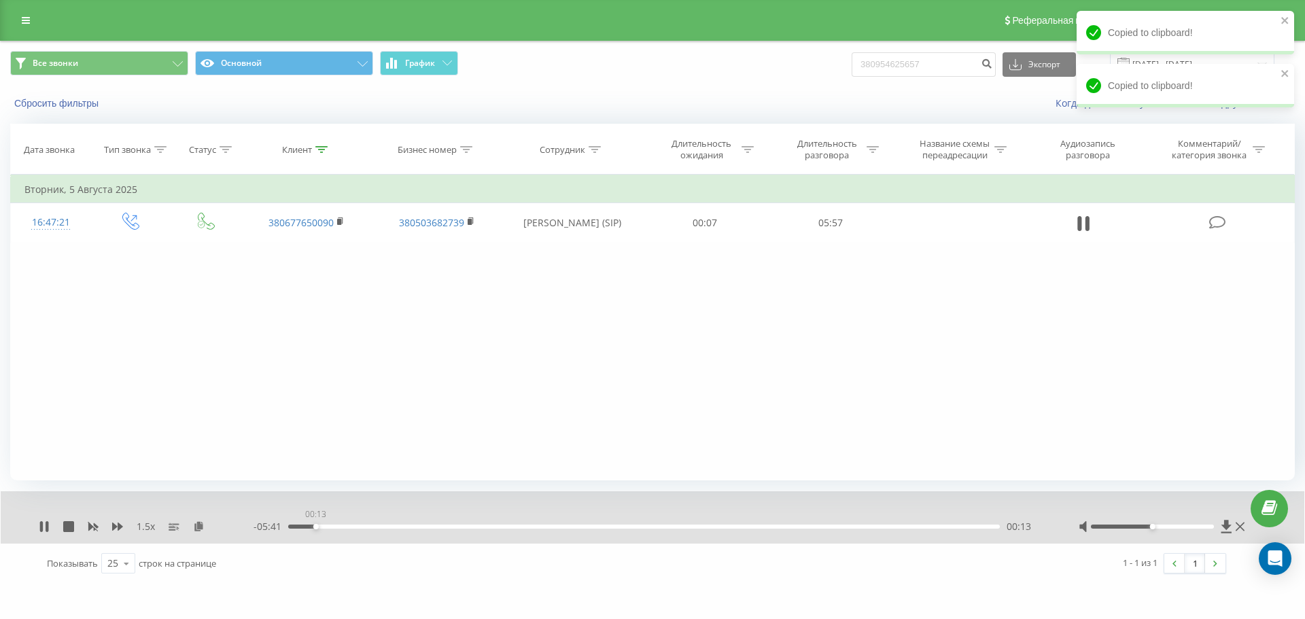
drag, startPoint x: 332, startPoint y: 525, endPoint x: 274, endPoint y: 526, distance: 57.8
click at [274, 527] on div "- 05:41 00:13 00:13" at bounding box center [648, 527] width 791 height 14
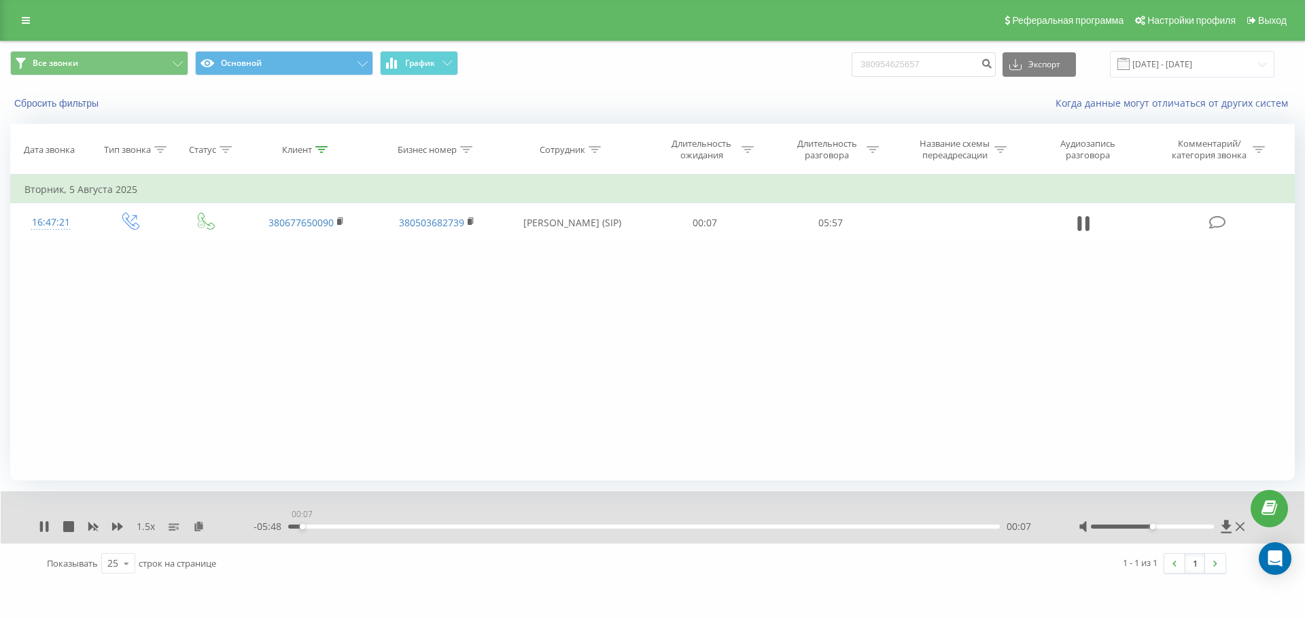
drag, startPoint x: 313, startPoint y: 527, endPoint x: 273, endPoint y: 529, distance: 40.1
click at [273, 529] on div "- 05:48 00:07 00:07" at bounding box center [648, 527] width 791 height 14
click at [119, 530] on icon at bounding box center [117, 527] width 11 height 8
click at [90, 529] on icon at bounding box center [93, 527] width 10 height 8
drag, startPoint x: 306, startPoint y: 527, endPoint x: 273, endPoint y: 526, distance: 32.6
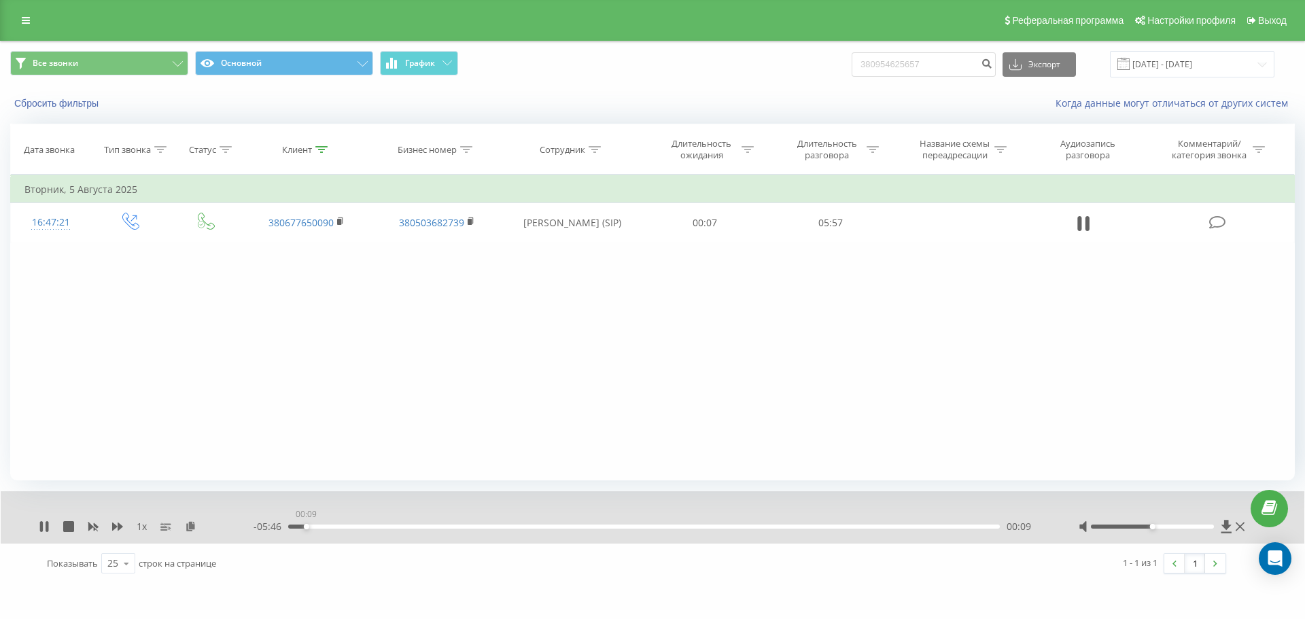
click at [273, 526] on div "- 05:46 00:09 00:09" at bounding box center [648, 527] width 791 height 14
click at [112, 525] on icon at bounding box center [117, 527] width 11 height 8
click at [114, 525] on icon at bounding box center [117, 527] width 11 height 8
click at [372, 526] on div "00:57" at bounding box center [643, 527] width 711 height 4
click at [351, 523] on div "- 05:09 00:46 00:46" at bounding box center [648, 527] width 791 height 14
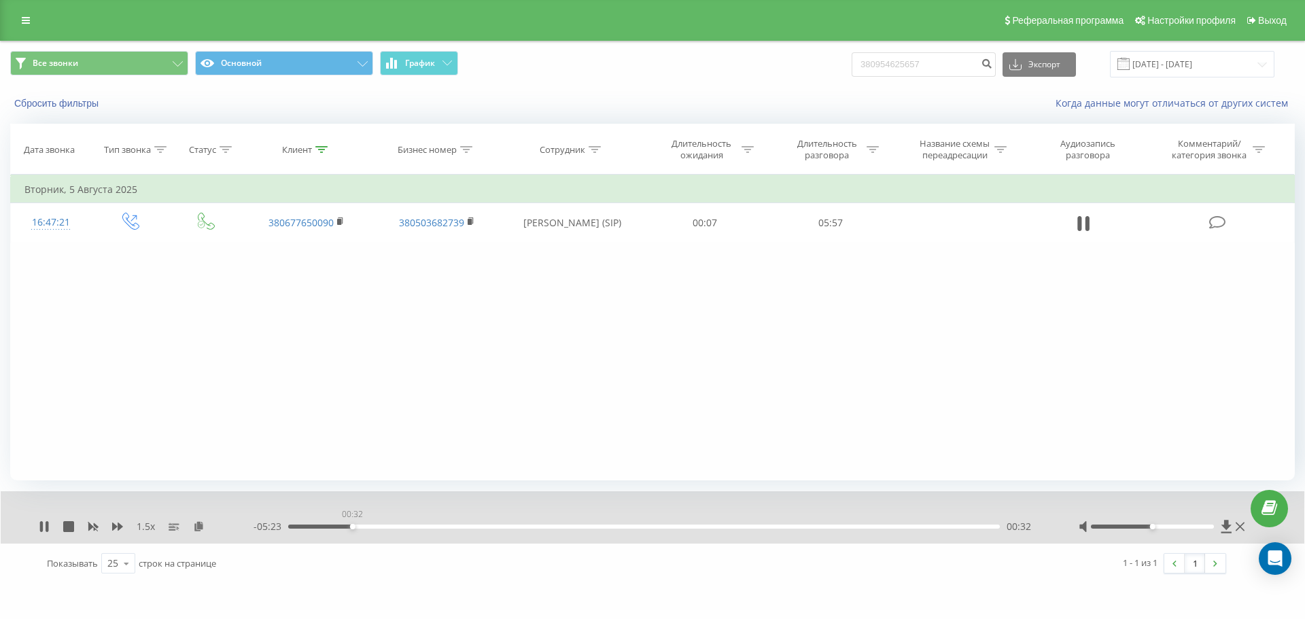
click at [352, 525] on div "00:32" at bounding box center [643, 527] width 711 height 4
click at [648, 526] on div "02:59" at bounding box center [643, 527] width 711 height 4
click at [657, 527] on div "03:00" at bounding box center [643, 527] width 711 height 4
click at [669, 527] on div "03:05" at bounding box center [643, 527] width 711 height 4
drag, startPoint x: 1182, startPoint y: 529, endPoint x: 1230, endPoint y: 528, distance: 47.6
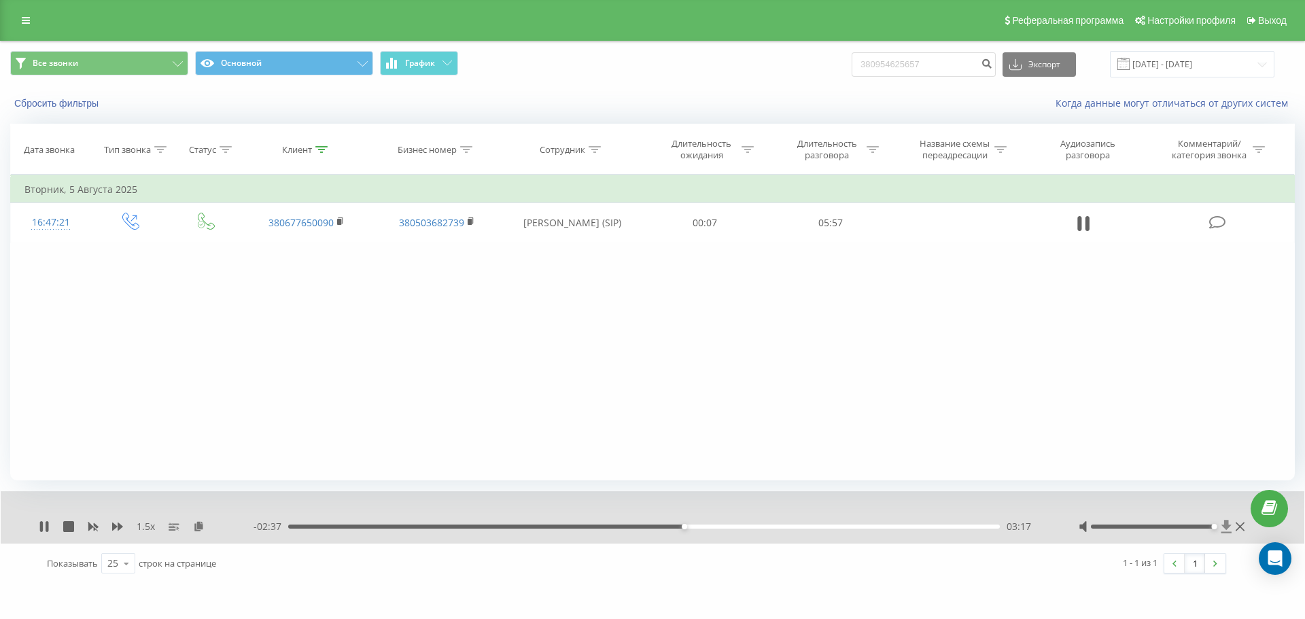
click at [1230, 528] on div at bounding box center [1162, 527] width 169 height 14
click at [317, 149] on icon at bounding box center [321, 149] width 12 height 7
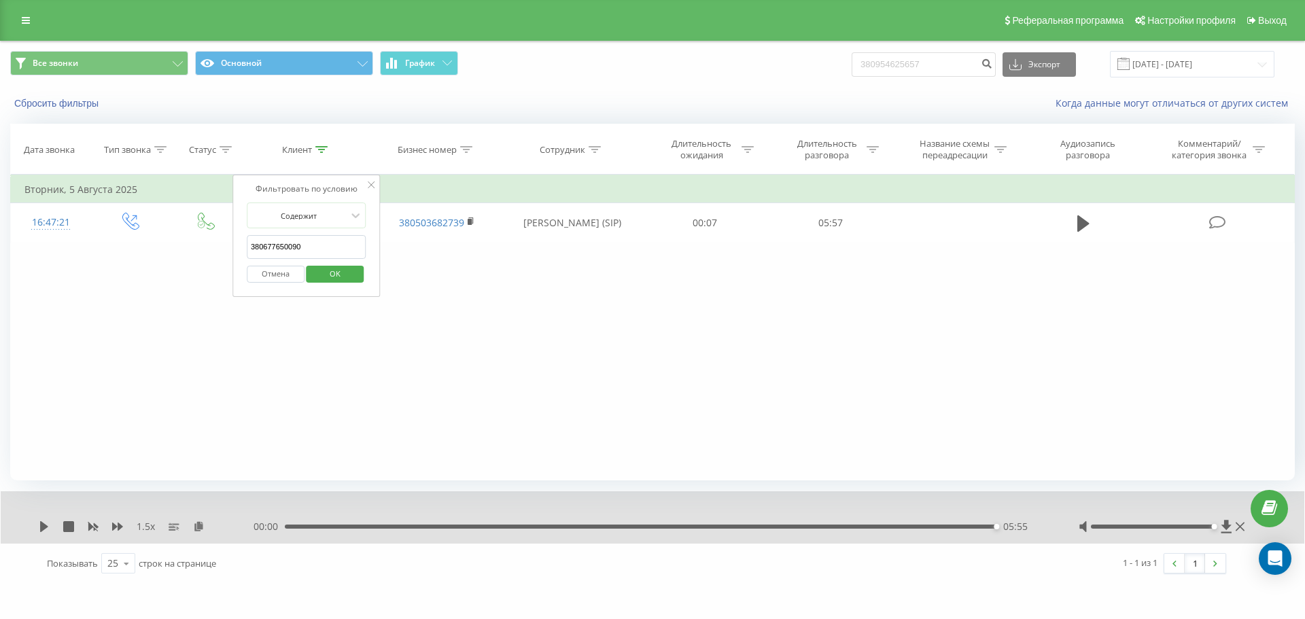
click at [340, 253] on input "380677650090" at bounding box center [307, 247] width 120 height 24
paste input "954215673"
click at [345, 272] on span "OK" at bounding box center [335, 273] width 38 height 21
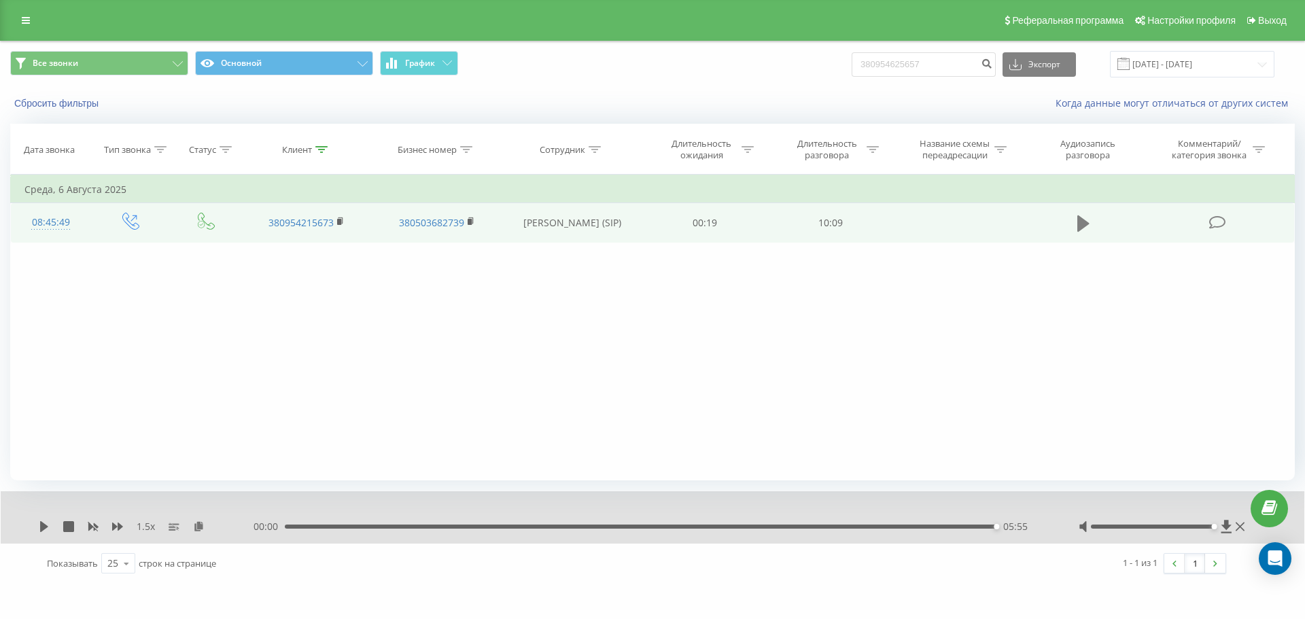
click at [1082, 228] on icon at bounding box center [1083, 223] width 12 height 16
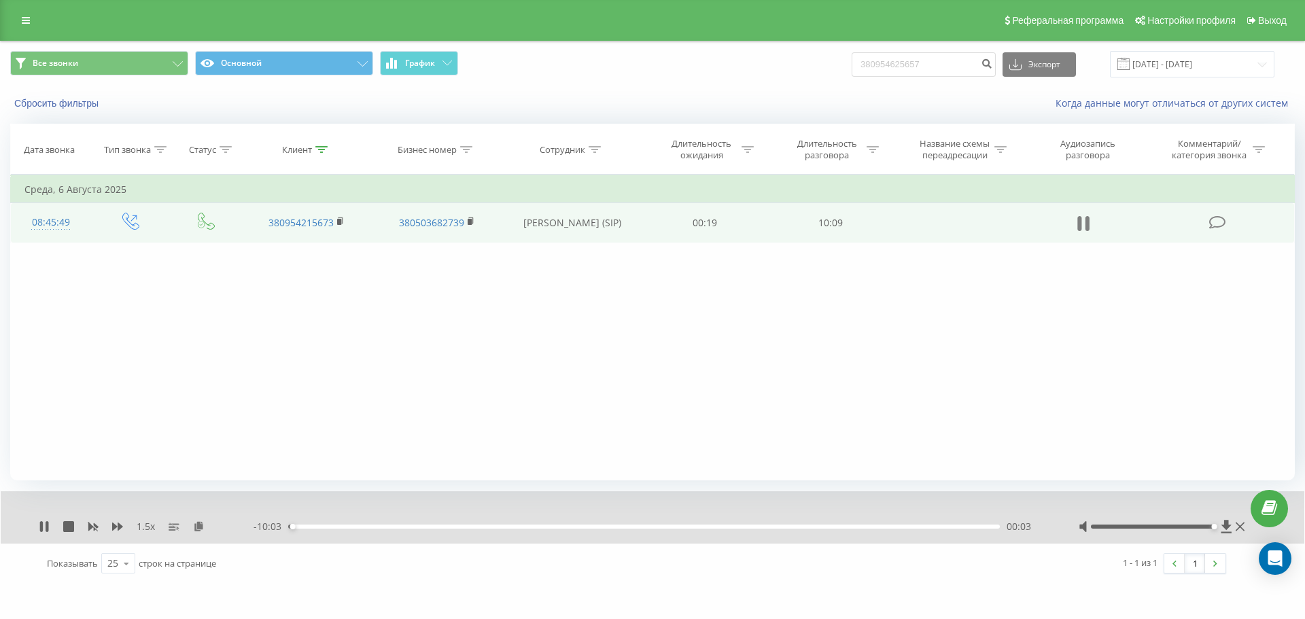
click at [1076, 223] on button at bounding box center [1083, 223] width 20 height 20
click at [312, 145] on div "Клиент" at bounding box center [297, 150] width 30 height 12
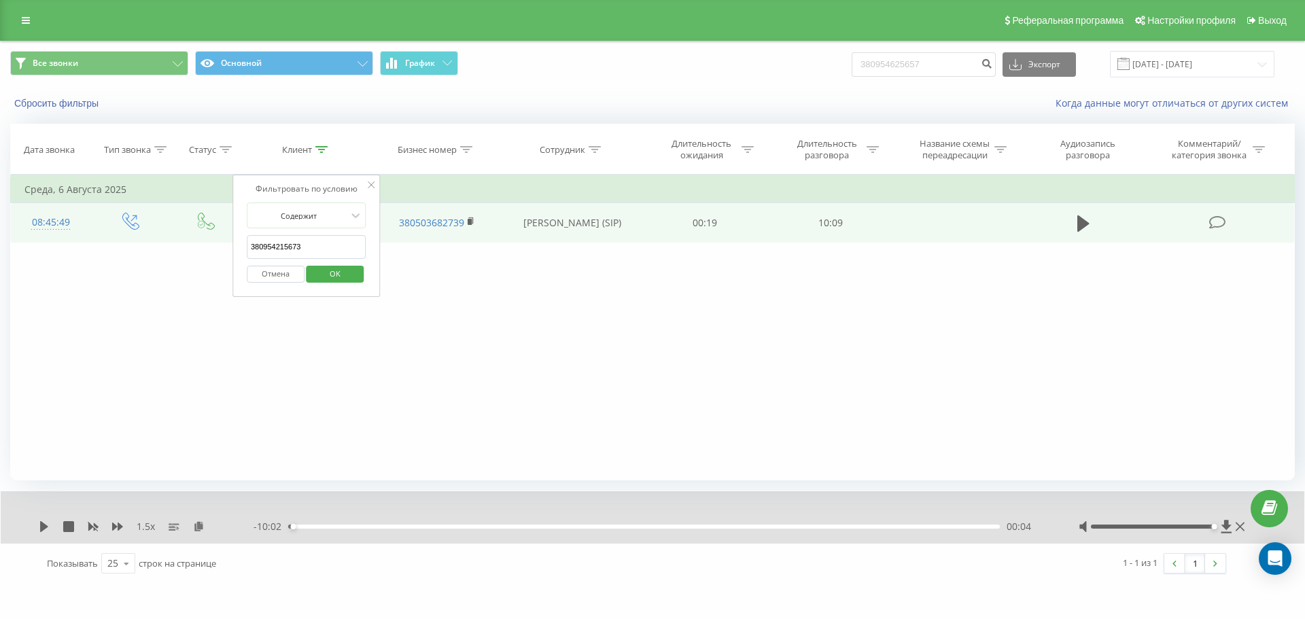
click at [323, 241] on input "380954215673" at bounding box center [307, 247] width 120 height 24
paste input "71225551"
type input "380971225551"
click at [338, 276] on span "OK" at bounding box center [335, 273] width 38 height 21
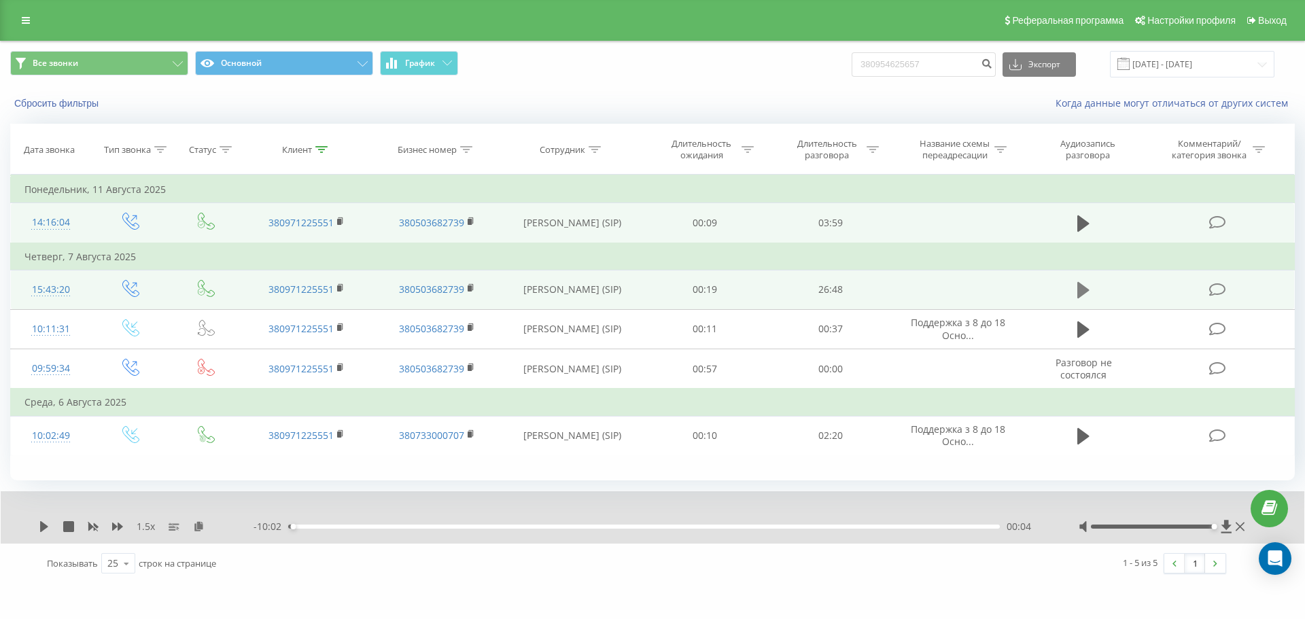
click at [1082, 289] on icon at bounding box center [1083, 290] width 12 height 16
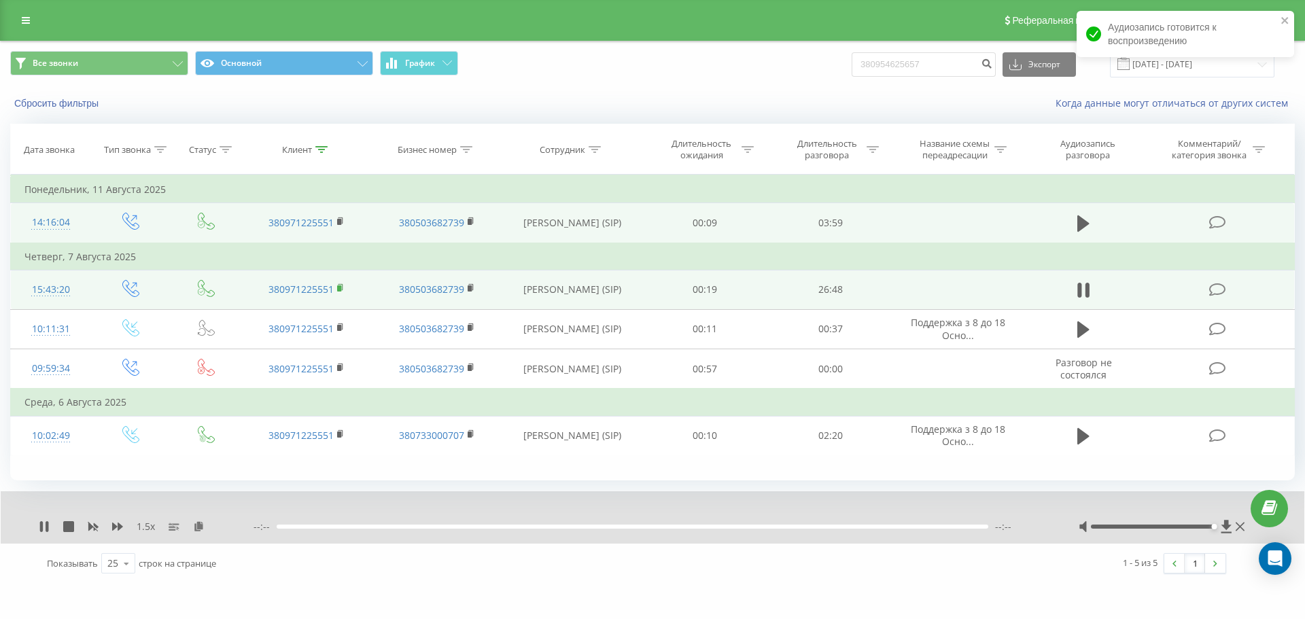
click at [342, 289] on icon at bounding box center [340, 287] width 5 height 6
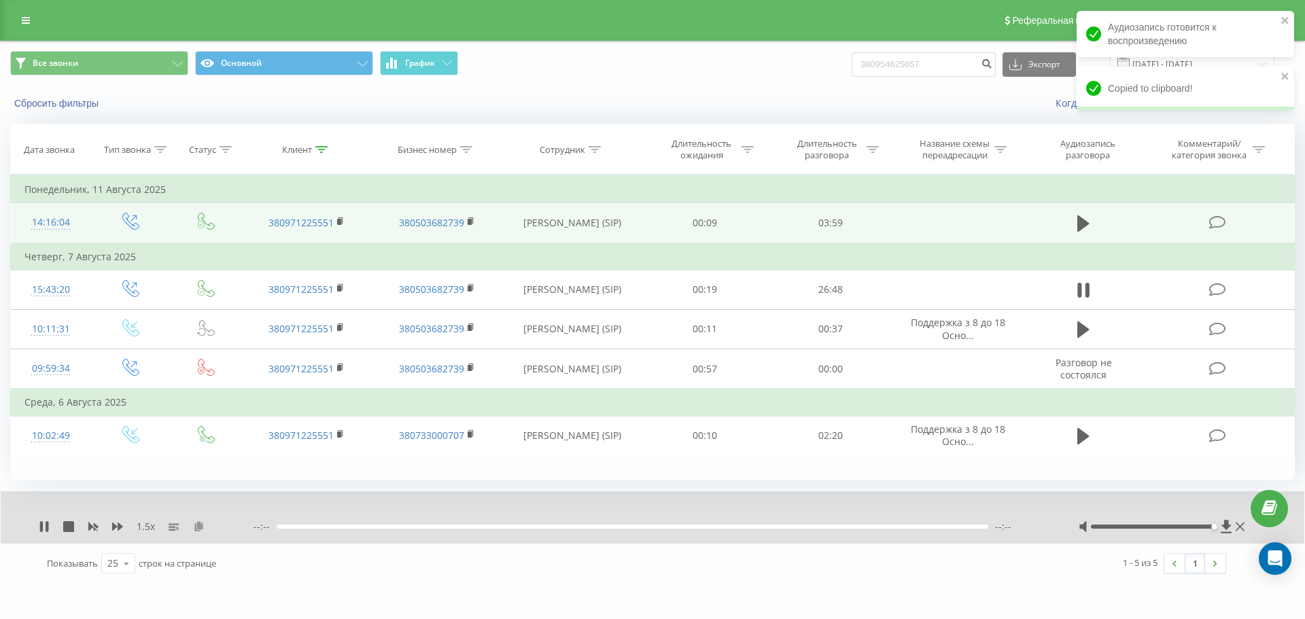
click at [196, 527] on icon at bounding box center [199, 526] width 12 height 10
click at [342, 526] on div "01:50" at bounding box center [643, 527] width 711 height 4
click at [347, 526] on div "01:59" at bounding box center [643, 527] width 711 height 4
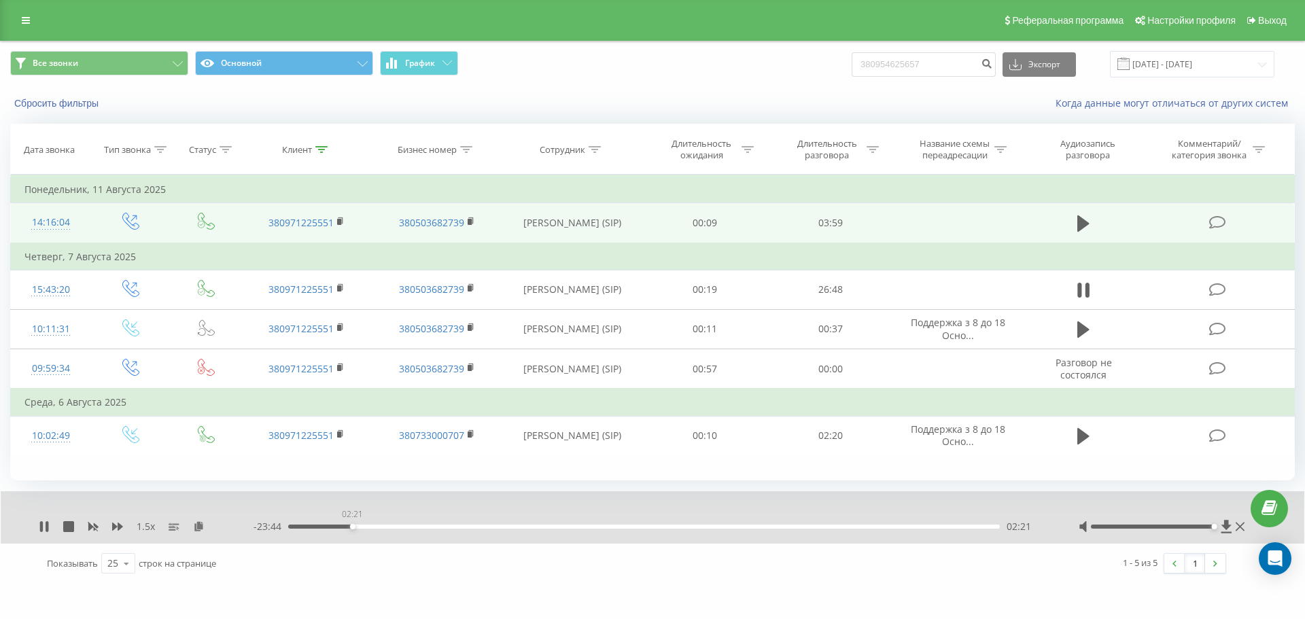
click at [352, 527] on div "02:21" at bounding box center [643, 527] width 711 height 4
click at [359, 527] on div "02:22" at bounding box center [643, 527] width 711 height 4
click at [366, 528] on div "02:37" at bounding box center [643, 527] width 711 height 4
click at [378, 527] on div "02:52" at bounding box center [643, 527] width 711 height 4
click at [384, 527] on div "03:20" at bounding box center [643, 527] width 711 height 4
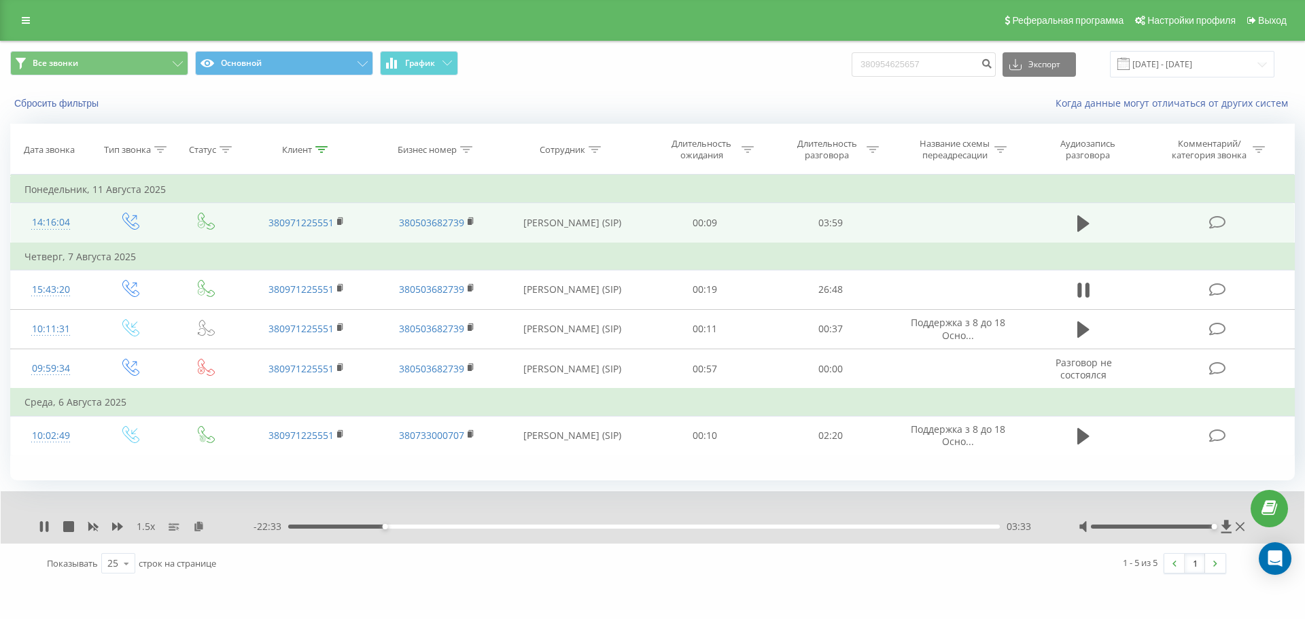
click at [391, 526] on div "03:33" at bounding box center [643, 527] width 711 height 4
click at [378, 527] on div "03:49" at bounding box center [643, 527] width 711 height 4
click at [449, 527] on div "05:55" at bounding box center [643, 527] width 711 height 4
click at [456, 527] on div "06:10" at bounding box center [643, 527] width 711 height 4
click at [462, 527] on div "06:24" at bounding box center [643, 527] width 711 height 4
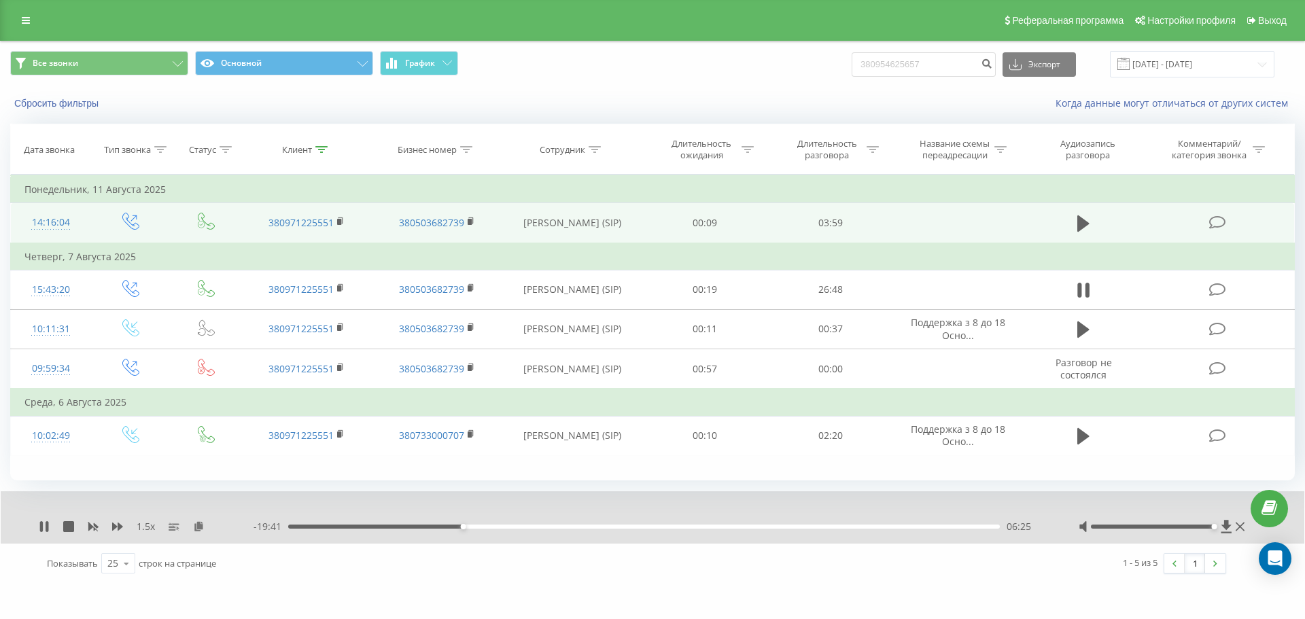
click at [468, 527] on div "06:25" at bounding box center [643, 527] width 711 height 4
click at [465, 528] on div "06:38" at bounding box center [643, 527] width 711 height 4
click at [533, 528] on div "08:43" at bounding box center [643, 527] width 711 height 4
click at [542, 527] on div "09:19" at bounding box center [643, 527] width 711 height 4
click at [550, 527] on div "09:19" at bounding box center [643, 527] width 711 height 4
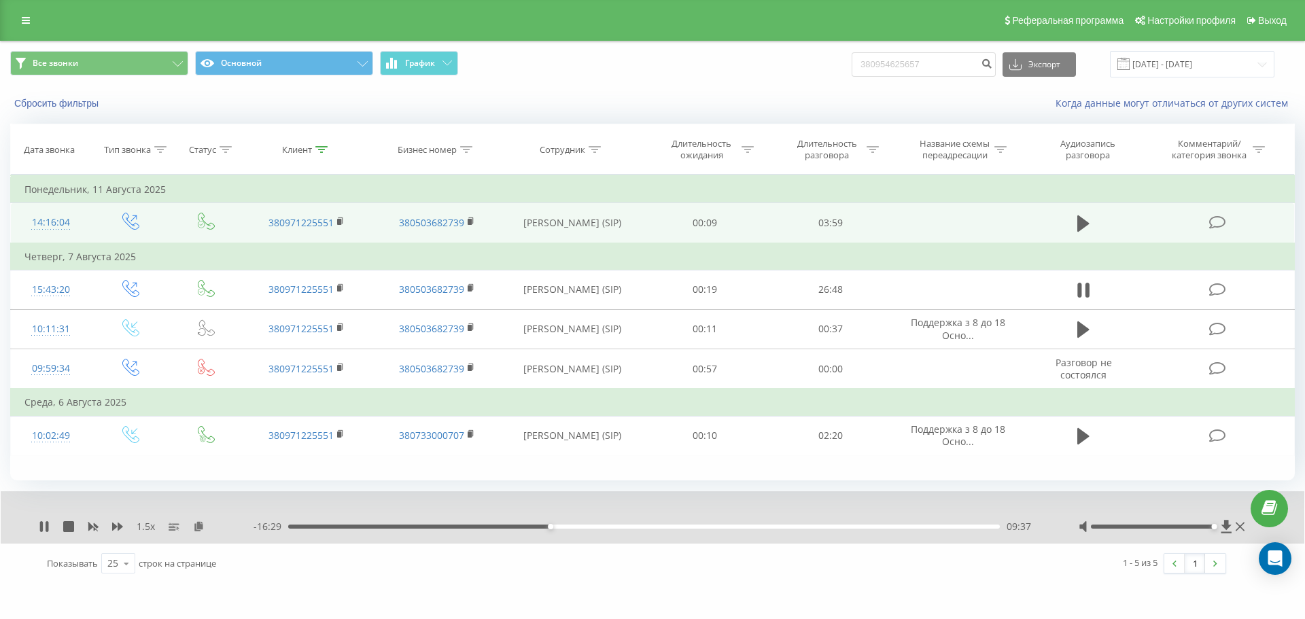
click at [557, 527] on div "09:37" at bounding box center [643, 527] width 711 height 4
click at [563, 526] on div "09:52" at bounding box center [643, 527] width 711 height 4
click at [575, 526] on div "10:07" at bounding box center [643, 527] width 711 height 4
click at [591, 528] on div "00:00" at bounding box center [643, 527] width 711 height 4
click at [603, 526] on div "11:08" at bounding box center [643, 527] width 711 height 4
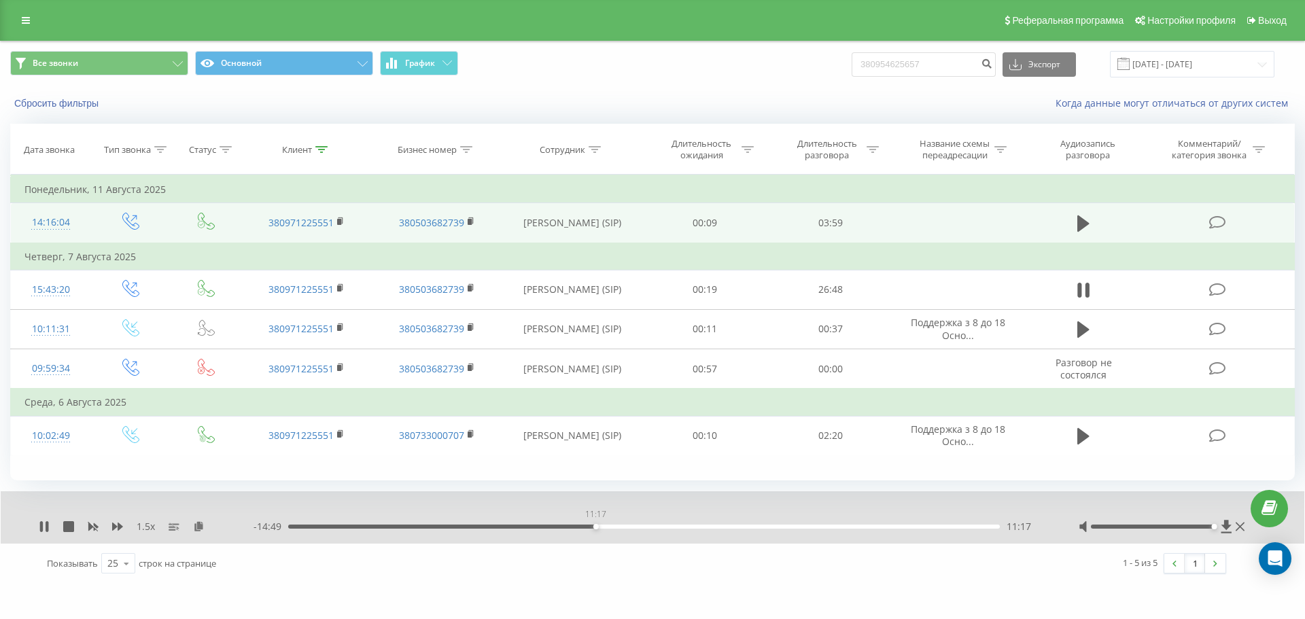
click at [595, 527] on div "11:17" at bounding box center [643, 527] width 711 height 4
click at [588, 527] on div "11:18" at bounding box center [643, 527] width 711 height 4
click at [574, 529] on div "- 15:00 11:05 11:05" at bounding box center [648, 527] width 791 height 14
click at [574, 529] on div "10:29" at bounding box center [643, 527] width 711 height 4
click at [597, 527] on div "11:20" at bounding box center [643, 527] width 711 height 4
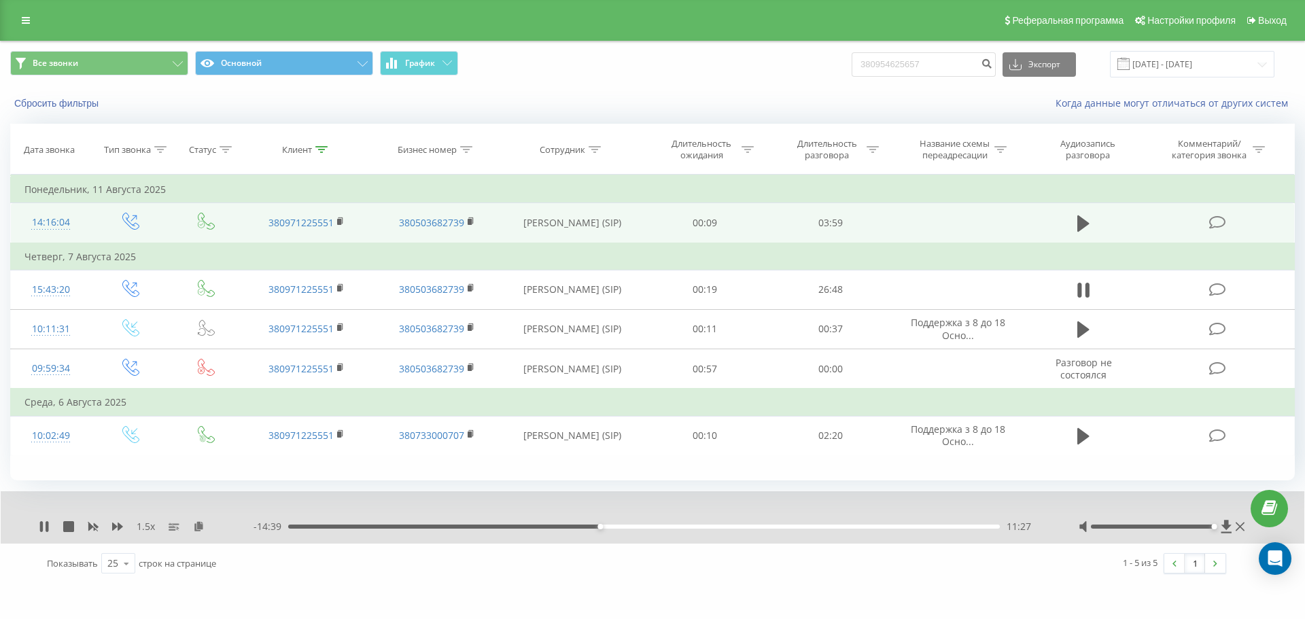
click at [588, 527] on div "11:27" at bounding box center [643, 527] width 711 height 4
click at [573, 527] on div "10:28" at bounding box center [643, 527] width 711 height 4
click at [548, 527] on div "10:28" at bounding box center [643, 527] width 711 height 4
click at [574, 527] on div "10:30" at bounding box center [574, 526] width 5 height 5
click at [578, 527] on div "10:29" at bounding box center [643, 527] width 711 height 4
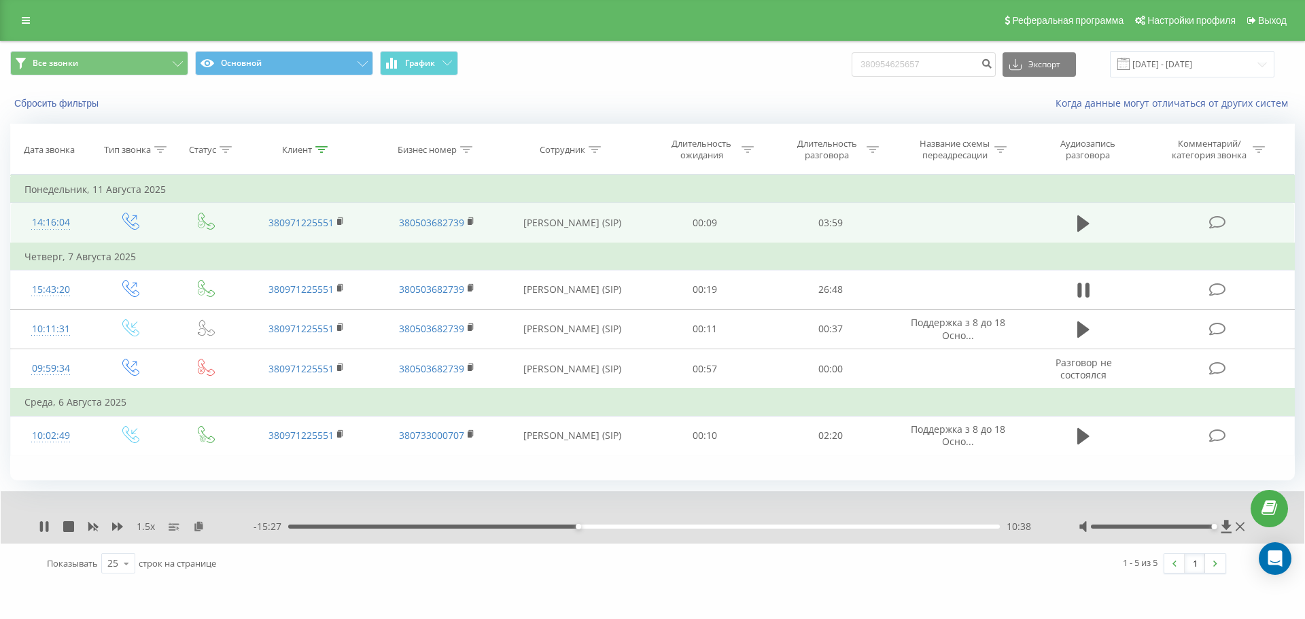
click at [582, 528] on div "10:38" at bounding box center [643, 527] width 711 height 4
click at [660, 527] on div "13:30" at bounding box center [643, 527] width 711 height 4
click at [667, 527] on div "13:55" at bounding box center [643, 527] width 711 height 4
click at [674, 528] on div "13:56" at bounding box center [643, 527] width 711 height 4
click at [680, 528] on div "14:11" at bounding box center [643, 527] width 711 height 4
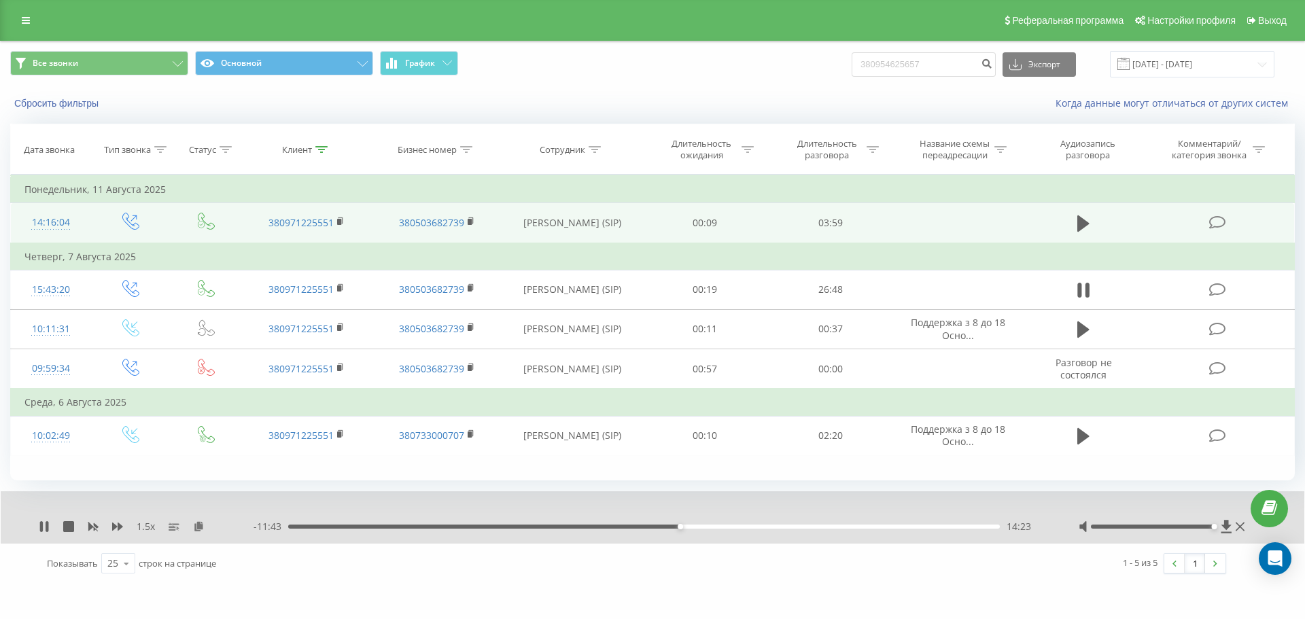
click at [691, 529] on div "- 11:43 14:23 14:23" at bounding box center [648, 527] width 791 height 14
click at [690, 527] on div "14:23" at bounding box center [643, 527] width 711 height 4
click at [697, 527] on div "15:01" at bounding box center [643, 527] width 711 height 4
click at [705, 528] on div "15:02" at bounding box center [643, 527] width 711 height 4
click at [711, 527] on div "15:24" at bounding box center [643, 527] width 711 height 4
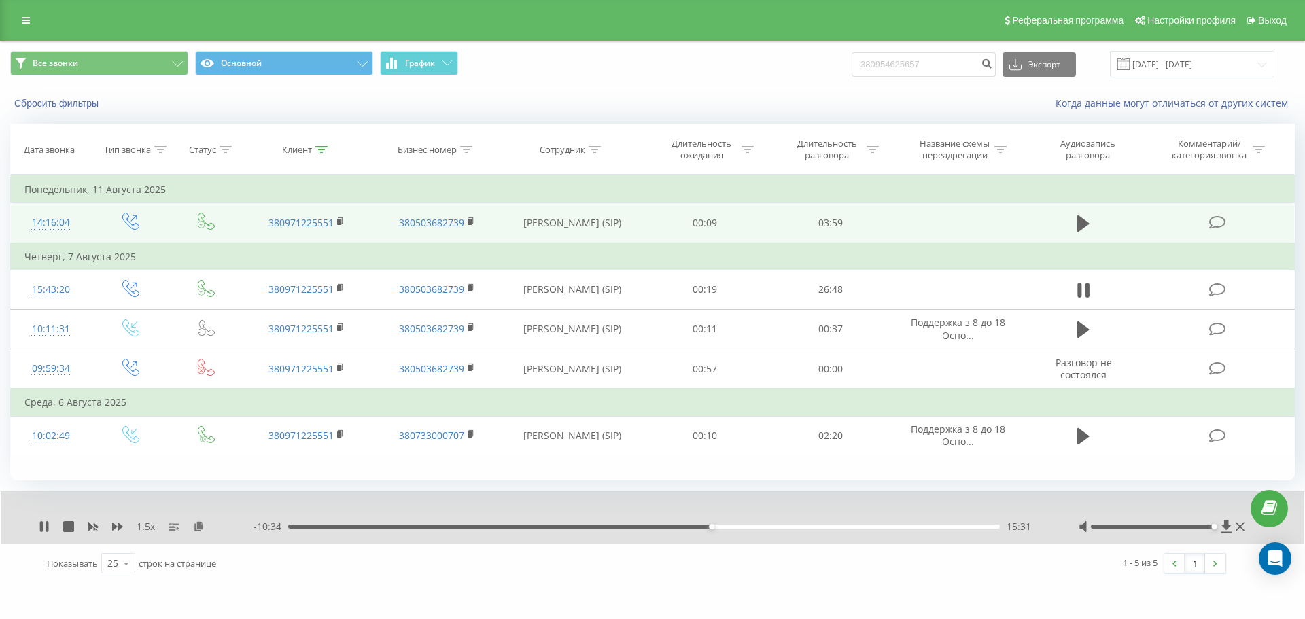
click at [717, 525] on div "15:31" at bounding box center [643, 527] width 711 height 4
click at [722, 525] on div "15:45" at bounding box center [643, 527] width 711 height 4
click at [730, 525] on div "15:57" at bounding box center [643, 527] width 711 height 4
click at [736, 527] on div "16:19" at bounding box center [643, 527] width 711 height 4
click at [739, 526] on div "16:27" at bounding box center [643, 527] width 711 height 4
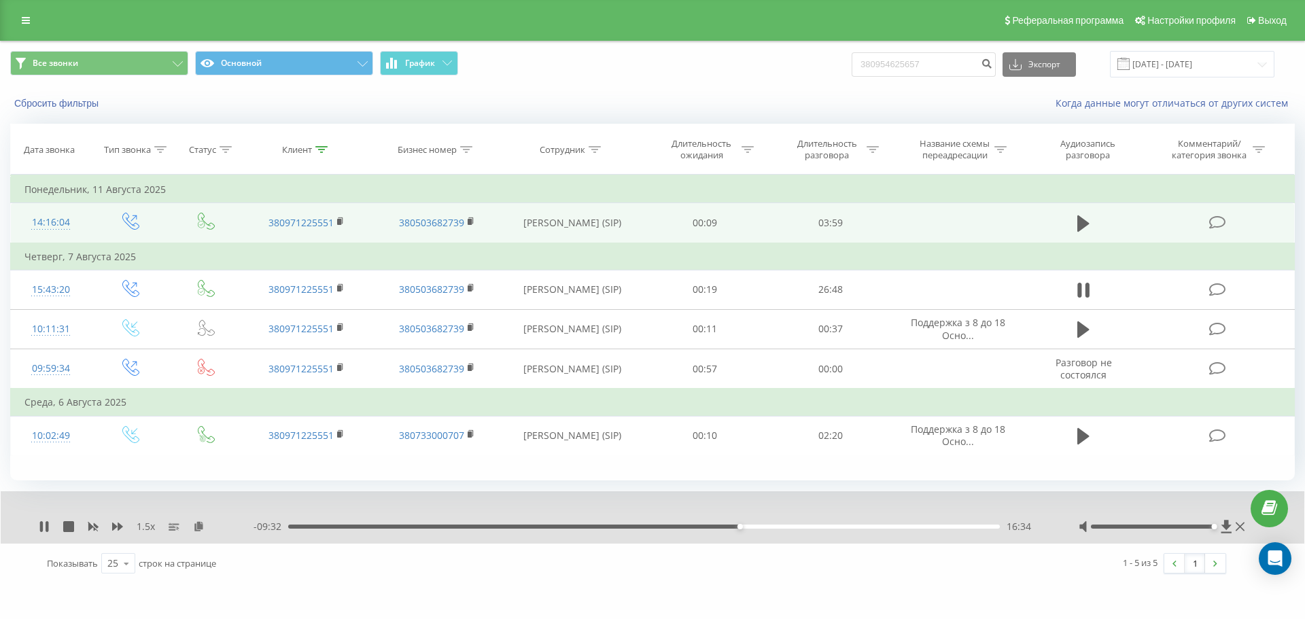
click at [745, 528] on div "16:34" at bounding box center [643, 527] width 711 height 4
click at [752, 525] on div "17:01" at bounding box center [643, 527] width 711 height 4
click at [756, 527] on div "17:01" at bounding box center [643, 527] width 711 height 4
click at [764, 525] on div "17:28" at bounding box center [643, 527] width 711 height 4
click at [773, 528] on div "17:32" at bounding box center [643, 527] width 711 height 4
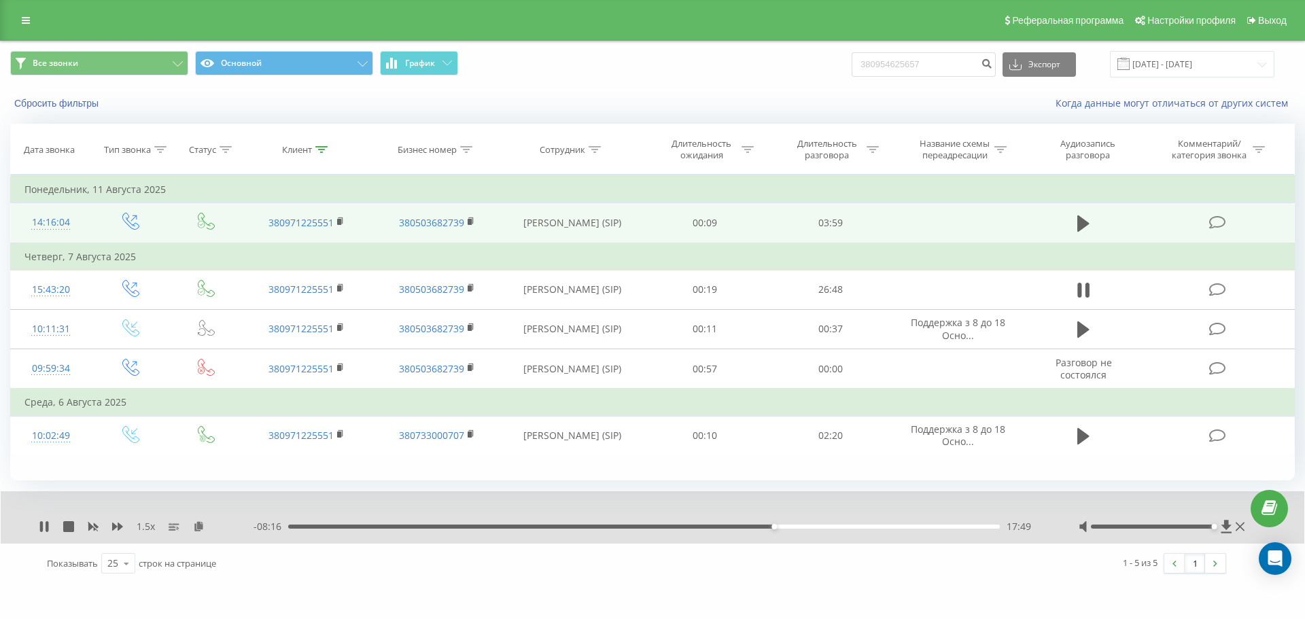
click at [779, 528] on div "17:49" at bounding box center [643, 527] width 711 height 4
click at [790, 527] on div "18:03" at bounding box center [643, 527] width 711 height 4
click at [795, 527] on div "18:37" at bounding box center [643, 527] width 711 height 4
click at [805, 527] on div "18:37" at bounding box center [643, 527] width 711 height 4
click at [843, 528] on div "20:08" at bounding box center [643, 527] width 711 height 4
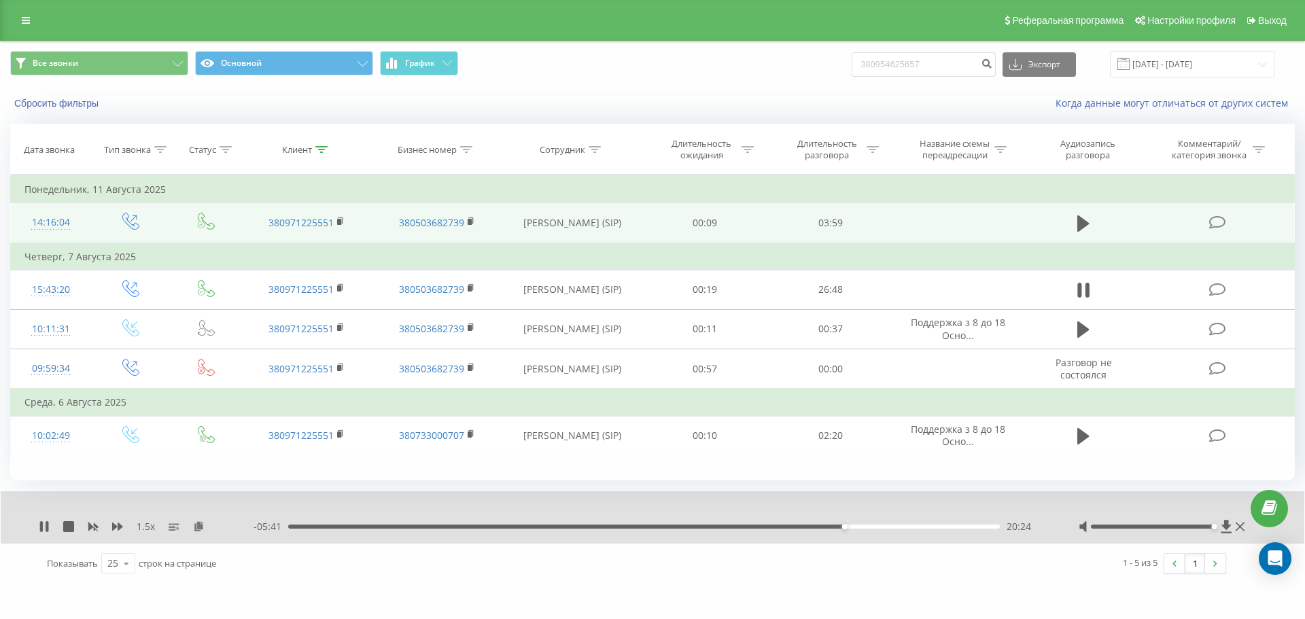
click at [848, 527] on div "20:24" at bounding box center [643, 527] width 711 height 4
click at [853, 527] on div "20:34" at bounding box center [643, 527] width 711 height 4
click at [858, 527] on div "20:45" at bounding box center [643, 527] width 711 height 4
click at [860, 528] on div "20:55" at bounding box center [858, 526] width 5 height 5
click at [866, 527] on div "21:01" at bounding box center [643, 527] width 711 height 4
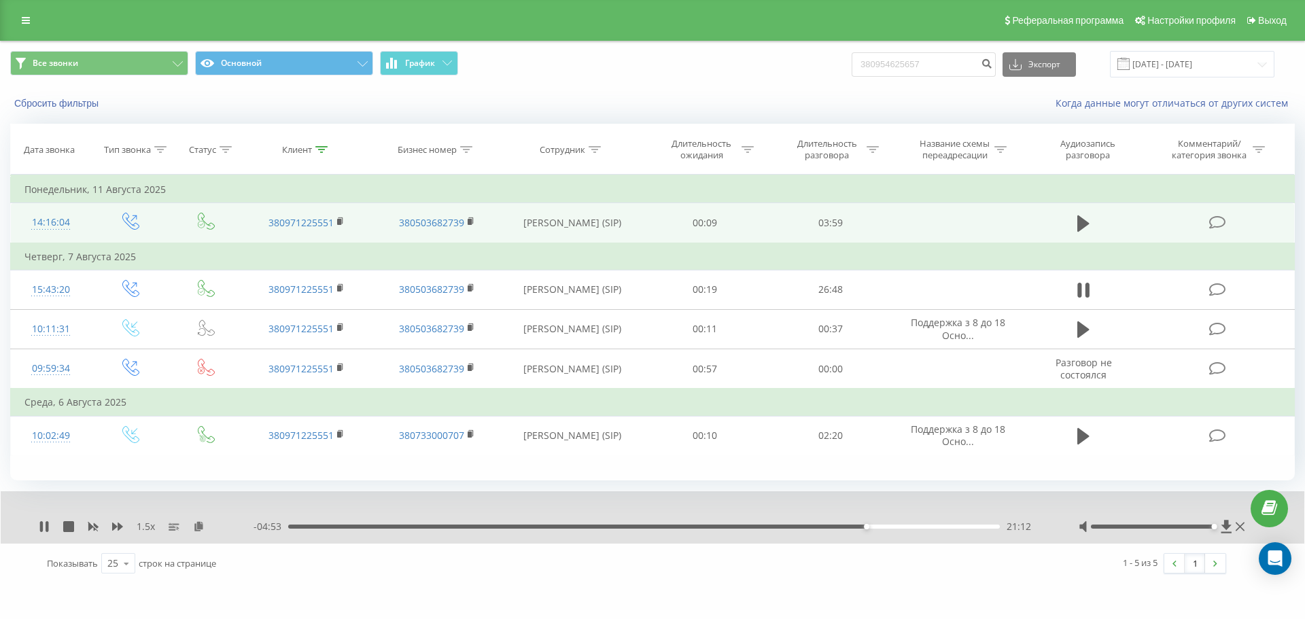
click at [871, 527] on div "21:12" at bounding box center [643, 527] width 711 height 4
click at [875, 527] on div "21:26" at bounding box center [872, 526] width 5 height 5
click at [1087, 290] on icon at bounding box center [1087, 290] width 4 height 15
click at [41, 525] on icon at bounding box center [44, 526] width 8 height 11
click at [894, 529] on div "22:08" at bounding box center [643, 527] width 711 height 4
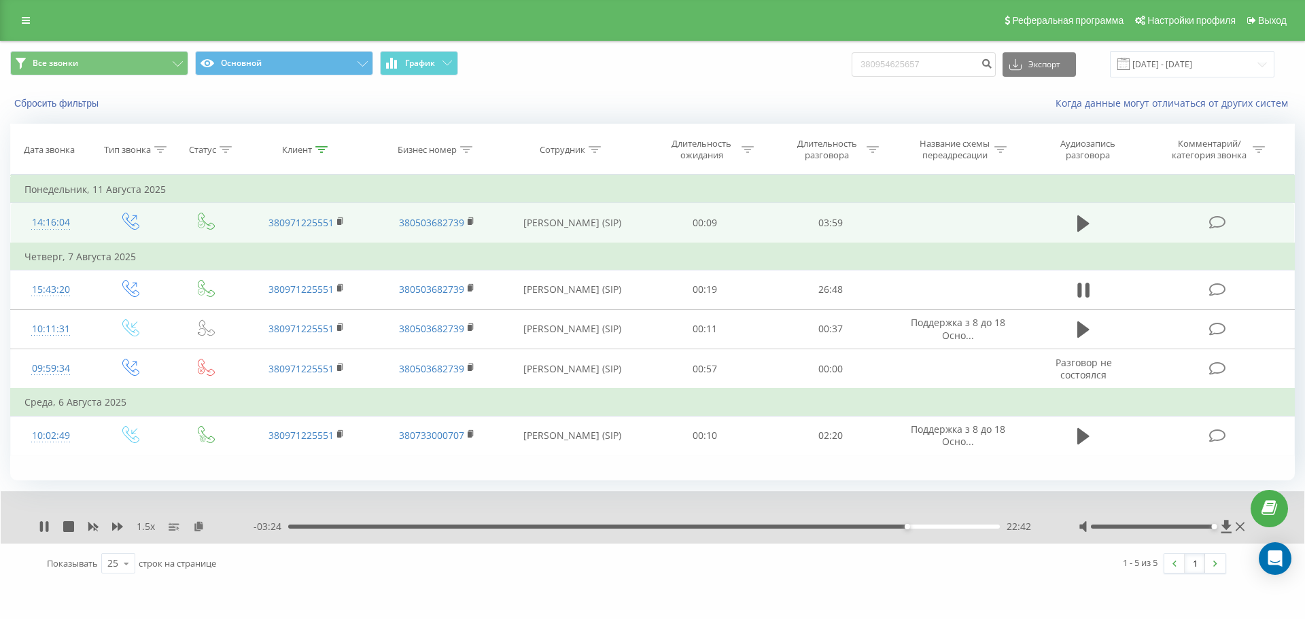
click at [910, 525] on div "22:42" at bounding box center [643, 527] width 711 height 4
click at [913, 526] on div "22:50" at bounding box center [643, 527] width 711 height 4
click at [906, 529] on div "22:57" at bounding box center [643, 527] width 711 height 4
click at [118, 527] on icon at bounding box center [117, 526] width 11 height 11
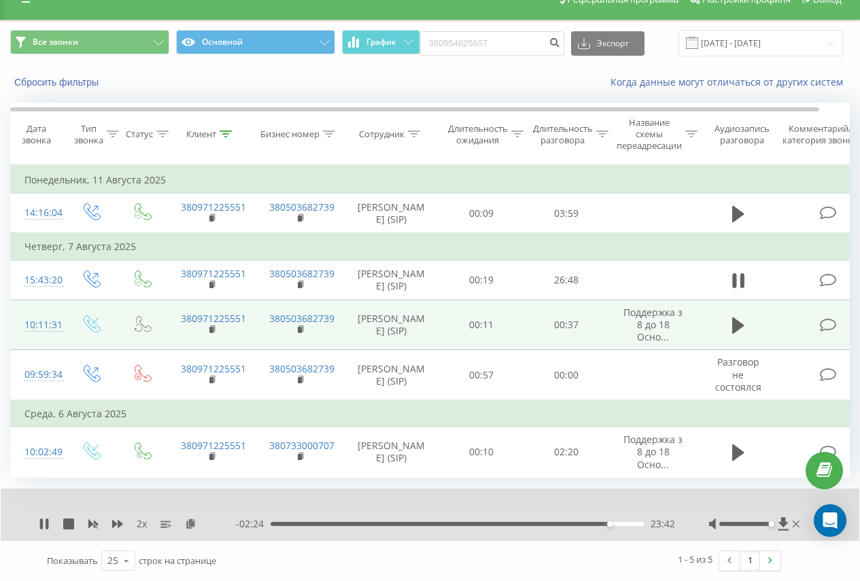
scroll to position [91, 0]
